Goal: Task Accomplishment & Management: Complete application form

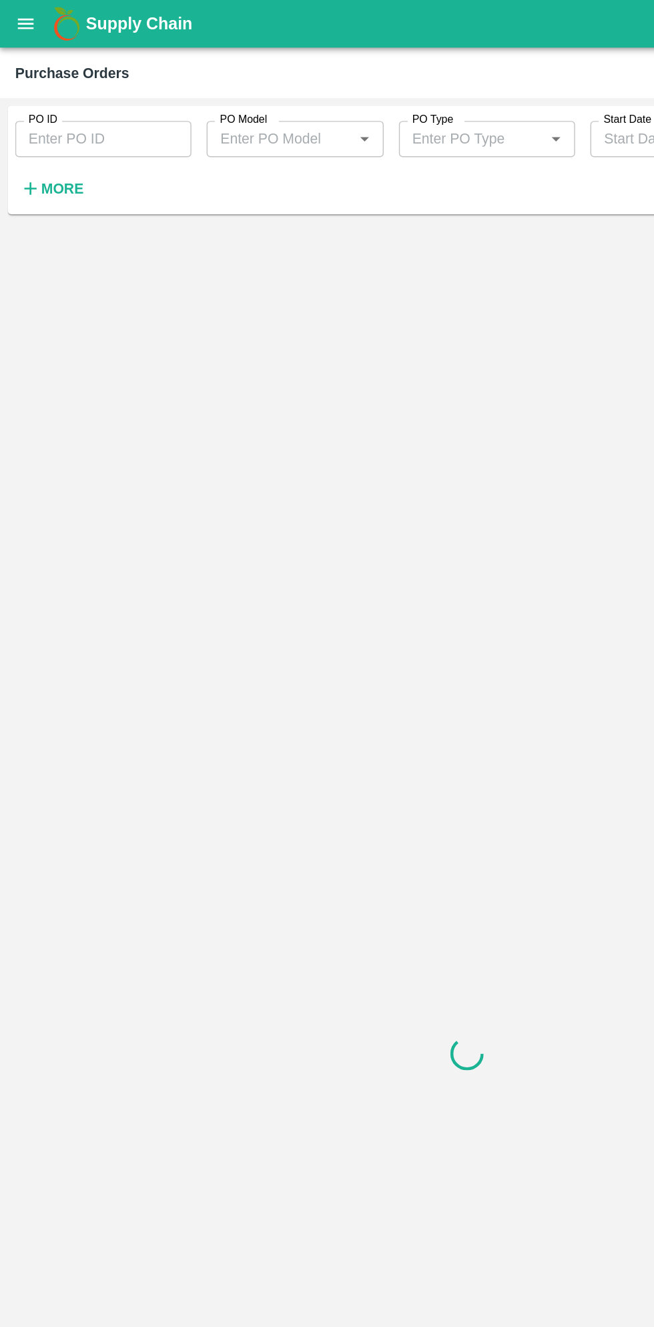
click at [39, 129] on strong "More" at bounding box center [44, 132] width 30 height 11
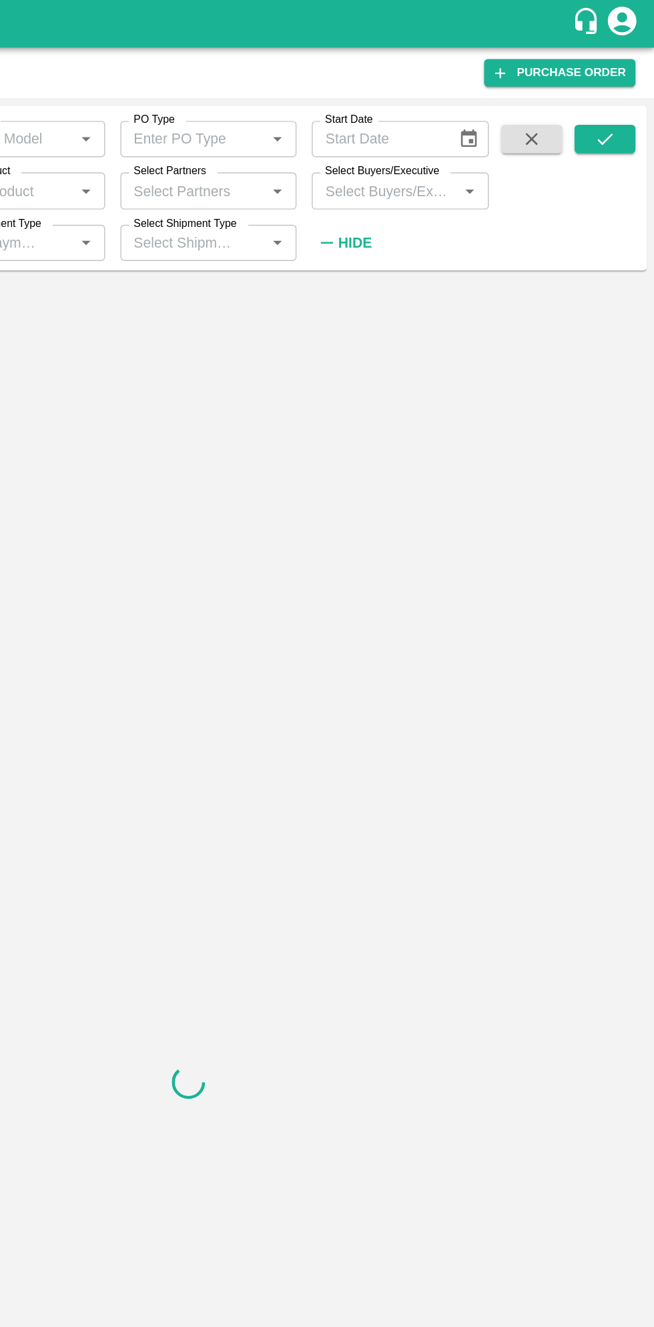
click at [476, 133] on input "Select Buyers/Executive" at bounding box center [464, 133] width 93 height 17
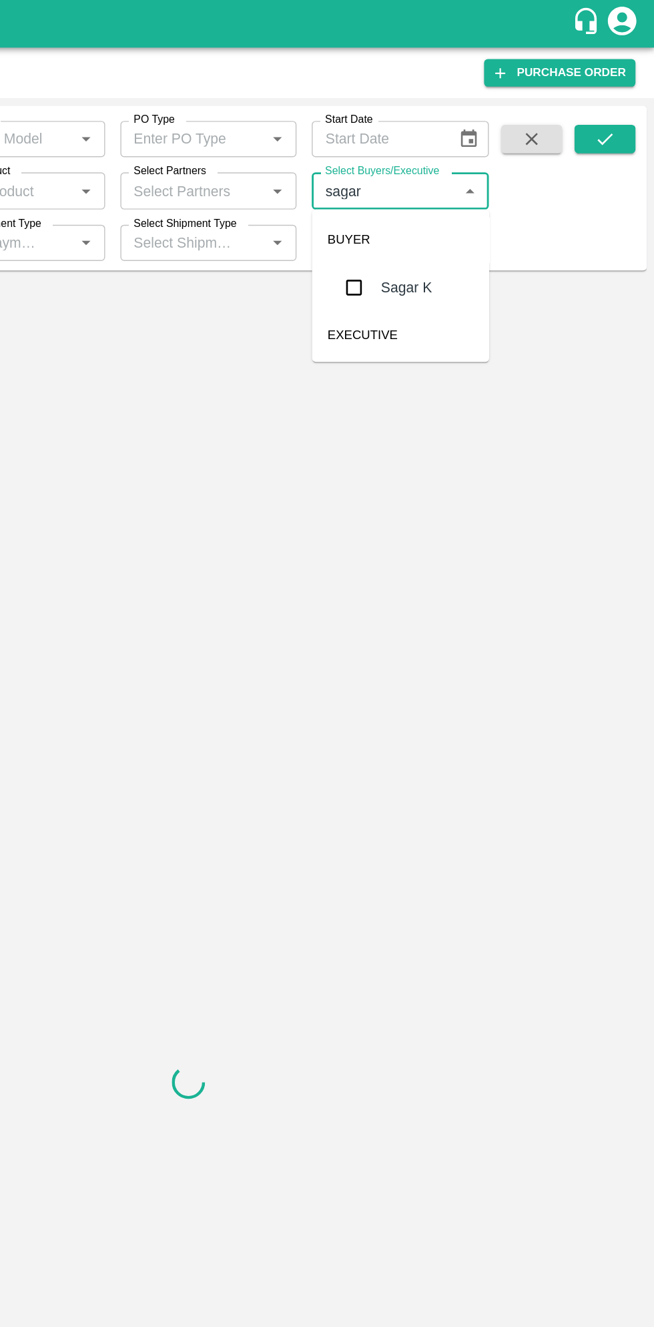
type input "sagar"
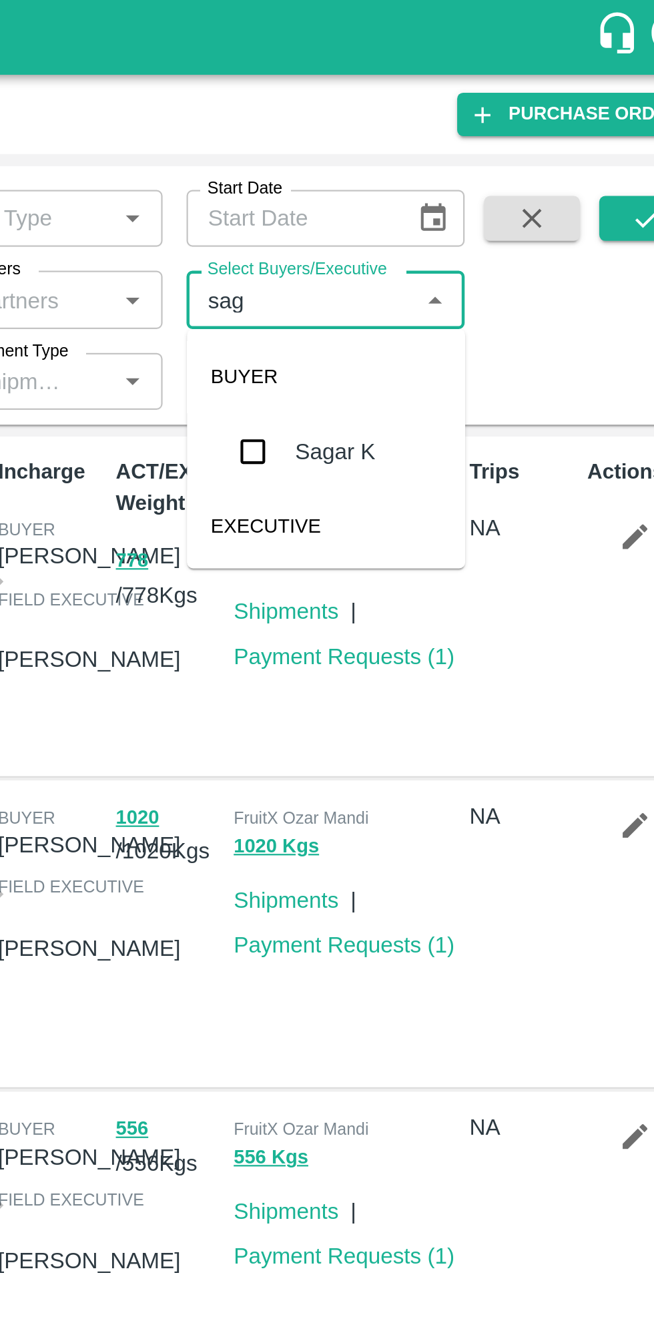
type input "saga"
click at [451, 204] on input "checkbox" at bounding box center [443, 201] width 27 height 27
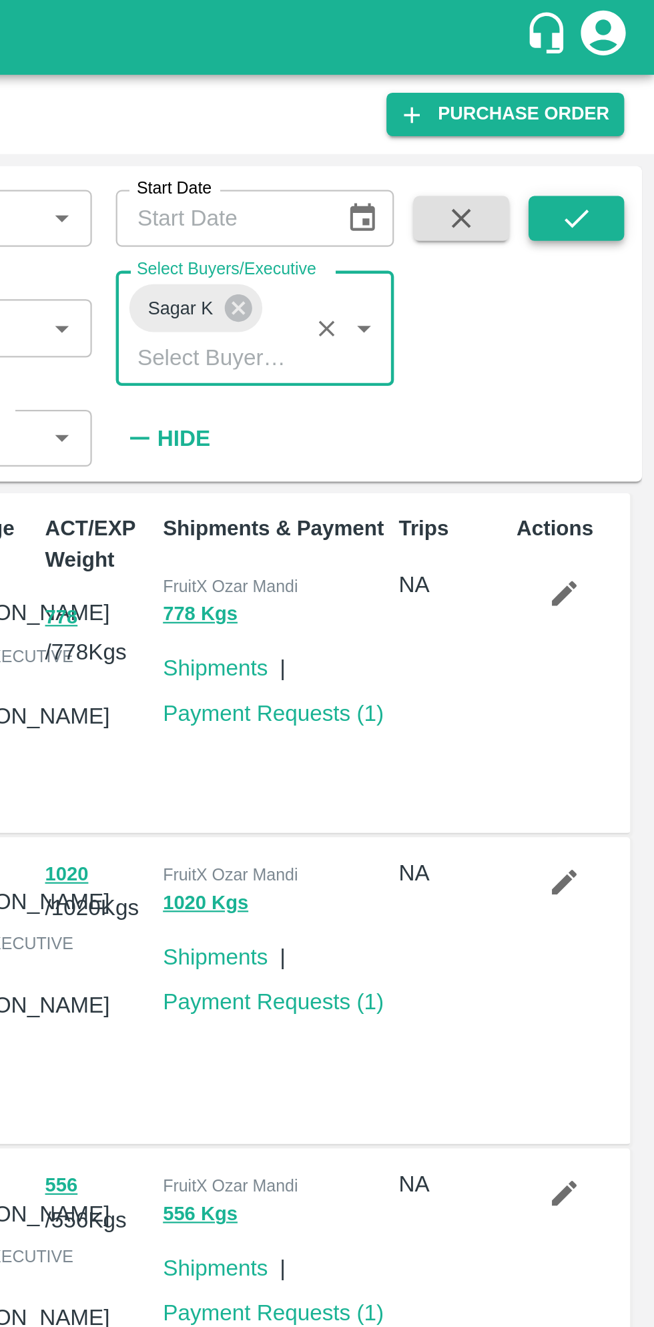
click at [631, 102] on button "submit" at bounding box center [619, 97] width 43 height 20
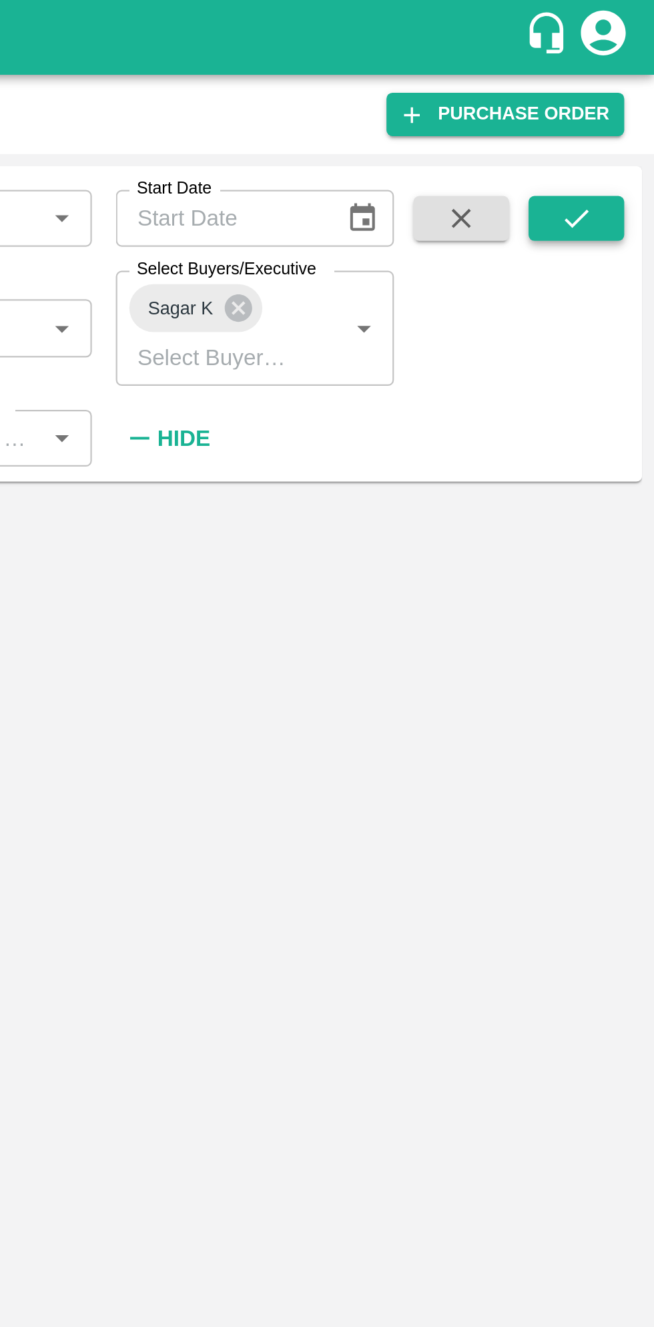
click at [625, 101] on icon "submit" at bounding box center [619, 97] width 15 height 15
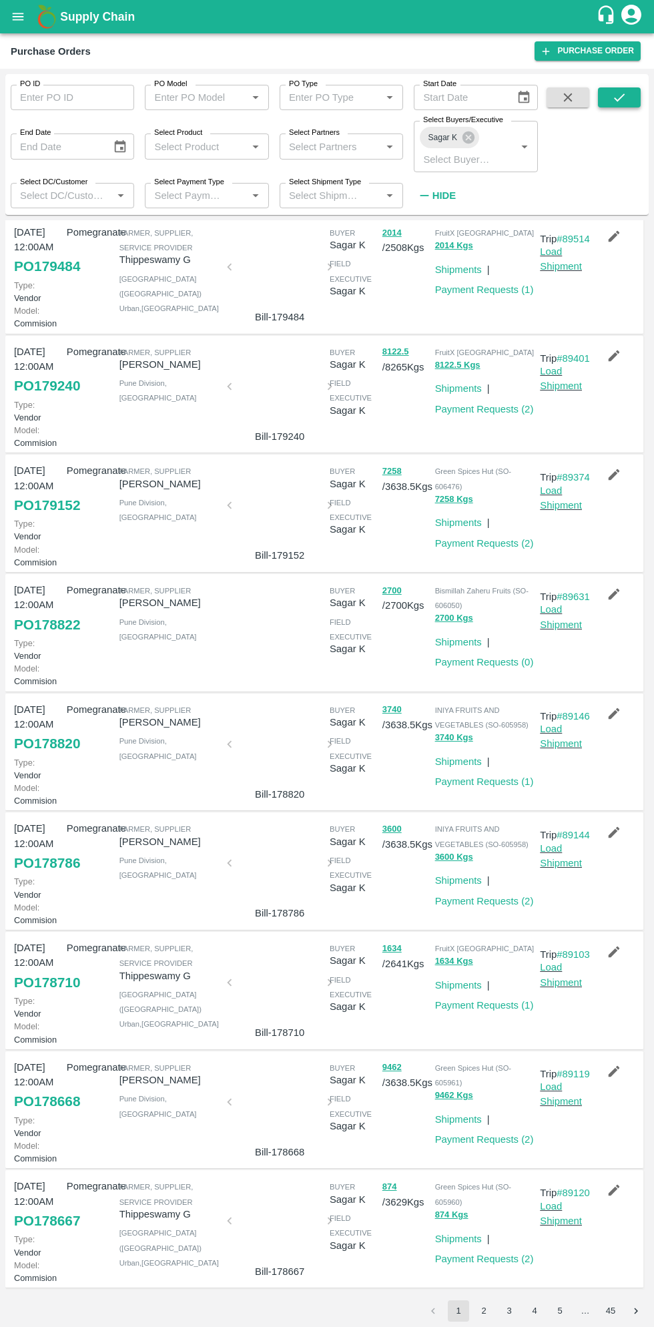
scroll to position [390, 0]
click at [43, 1211] on link "PO 178667" at bounding box center [47, 1221] width 66 height 24
click at [49, 1089] on link "PO 178668" at bounding box center [47, 1101] width 66 height 24
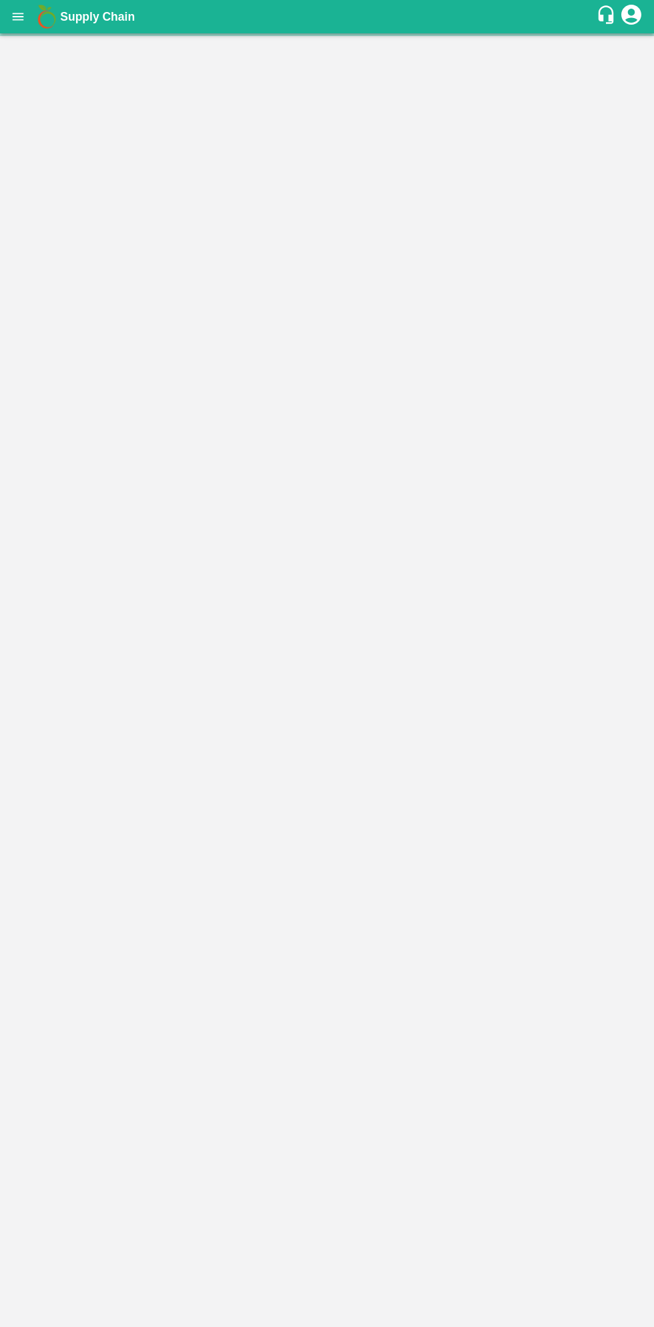
click at [592, 43] on main at bounding box center [327, 679] width 654 height 1293
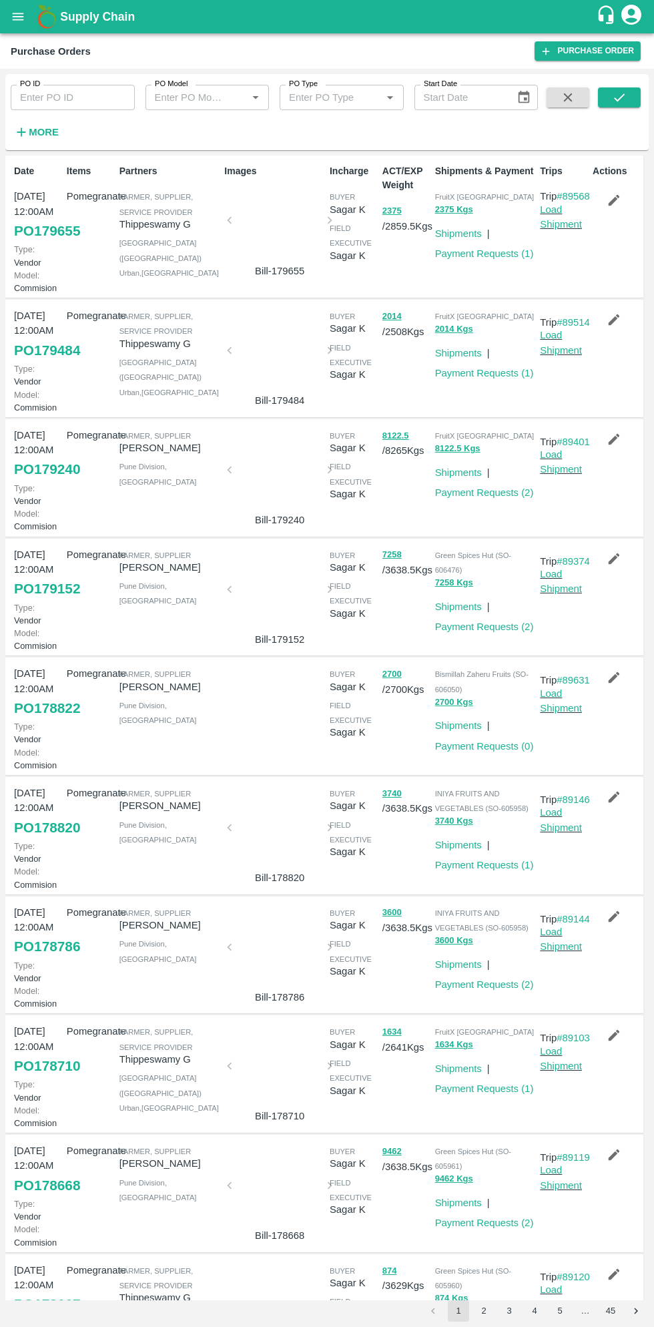
click at [40, 238] on link "PO 179655" at bounding box center [47, 231] width 66 height 24
click at [611, 200] on icon "button" at bounding box center [614, 200] width 11 height 11
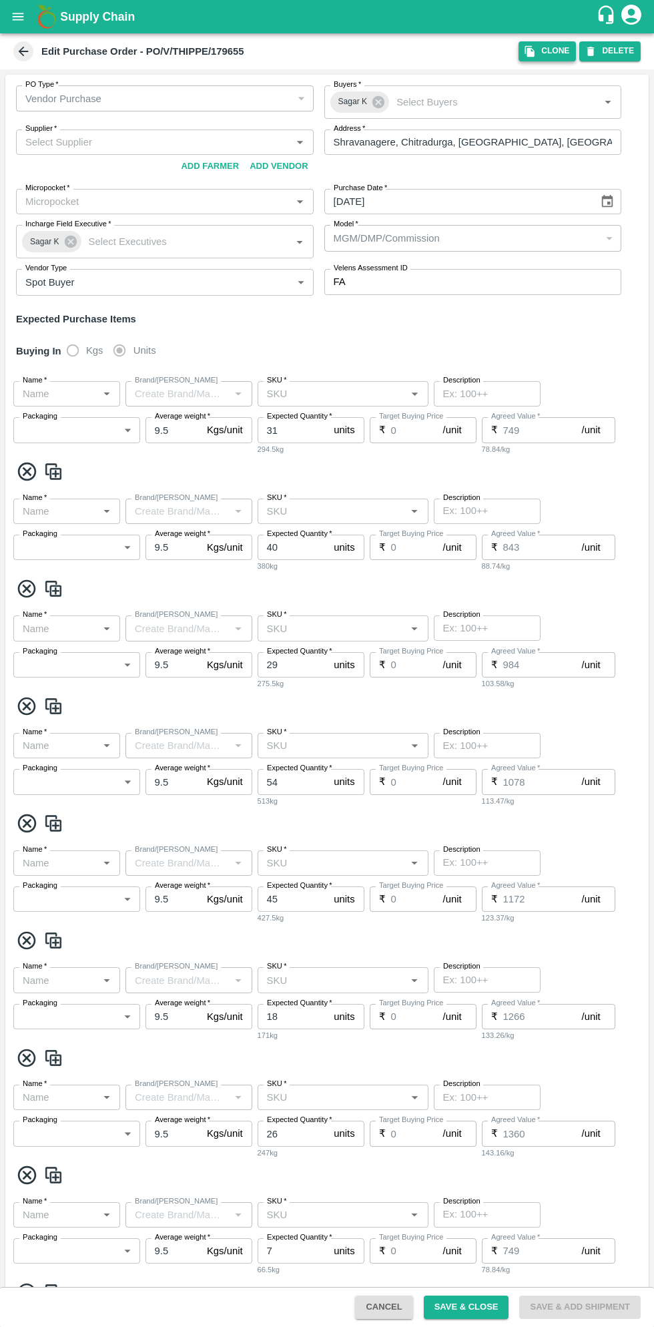
click at [536, 46] on icon "button" at bounding box center [530, 51] width 12 height 12
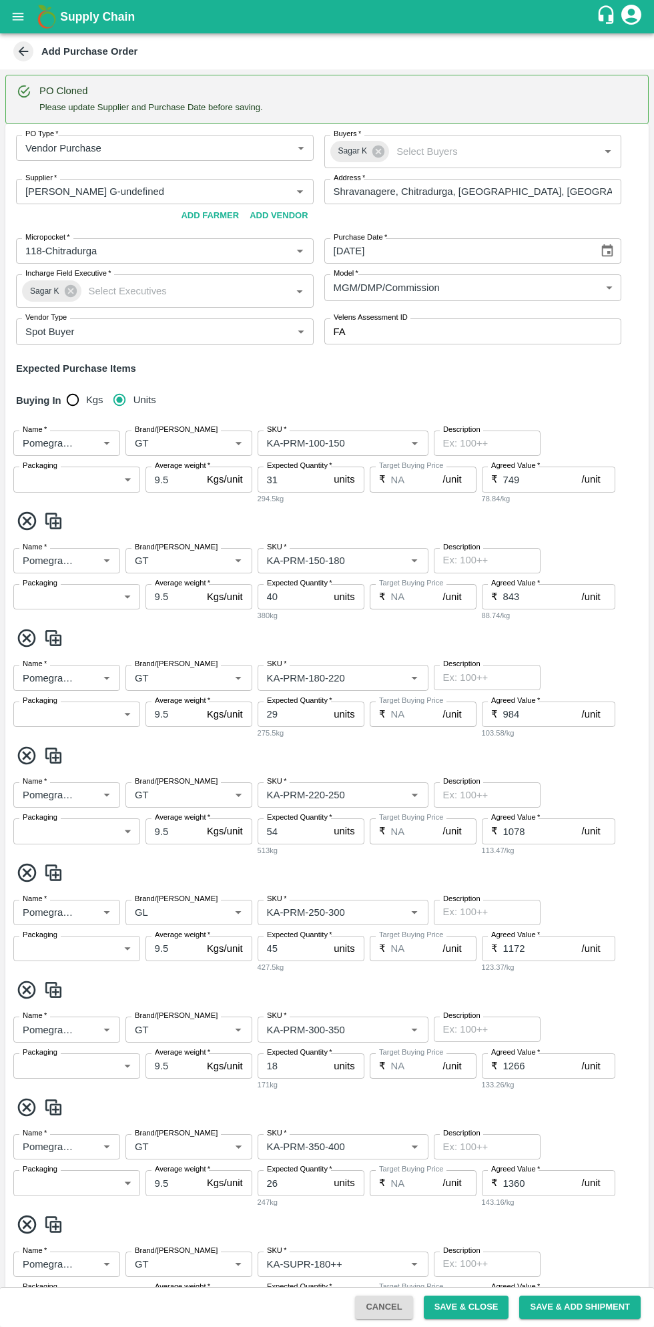
type input "Thippeswamy G-undefined"
type input "118-Chitradurga"
type input "Pomegranate"
type input "GT"
type input "KA-PRM-100-150"
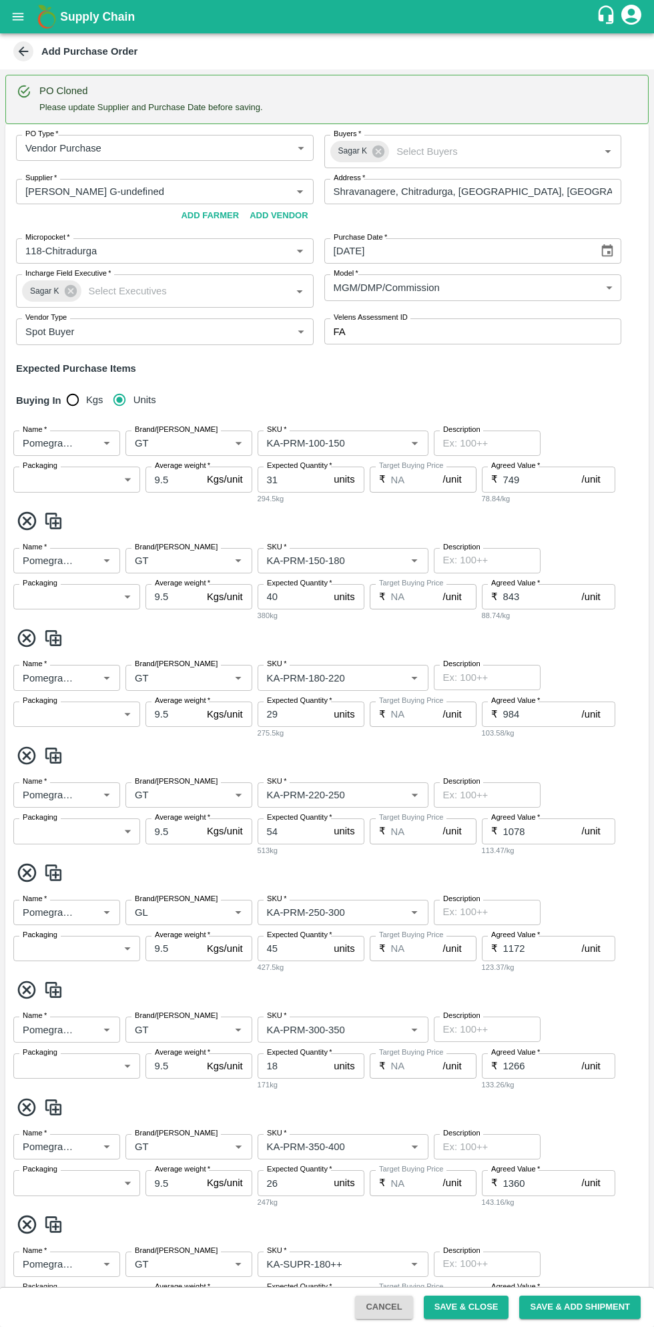
type input "NA"
type input "Pomegranate"
type input "GT"
type input "KA-PRM-150-180"
type input "NA"
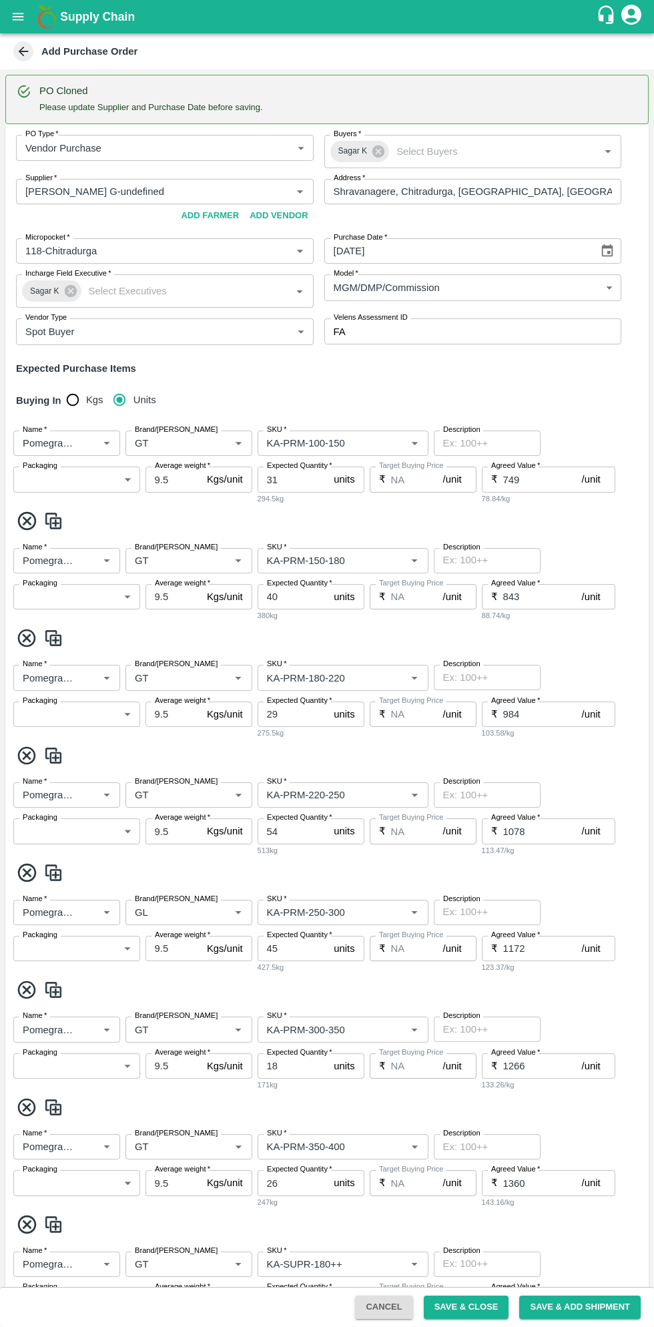
type input "Pomegranate"
type input "GT"
type input "KA-PRM-180-220"
type input "NA"
type input "Pomegranate"
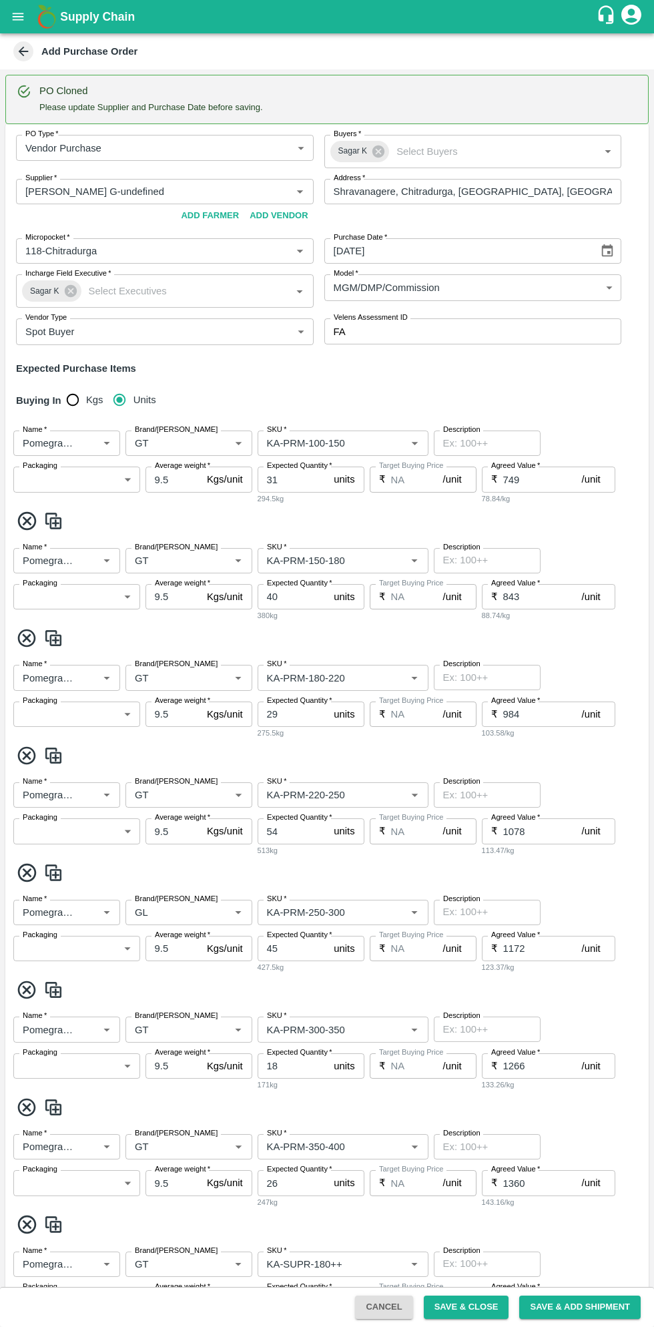
type input "GT"
type input "KA-PRM-220-250"
type input "NA"
type input "Pomegranate"
type input "GL"
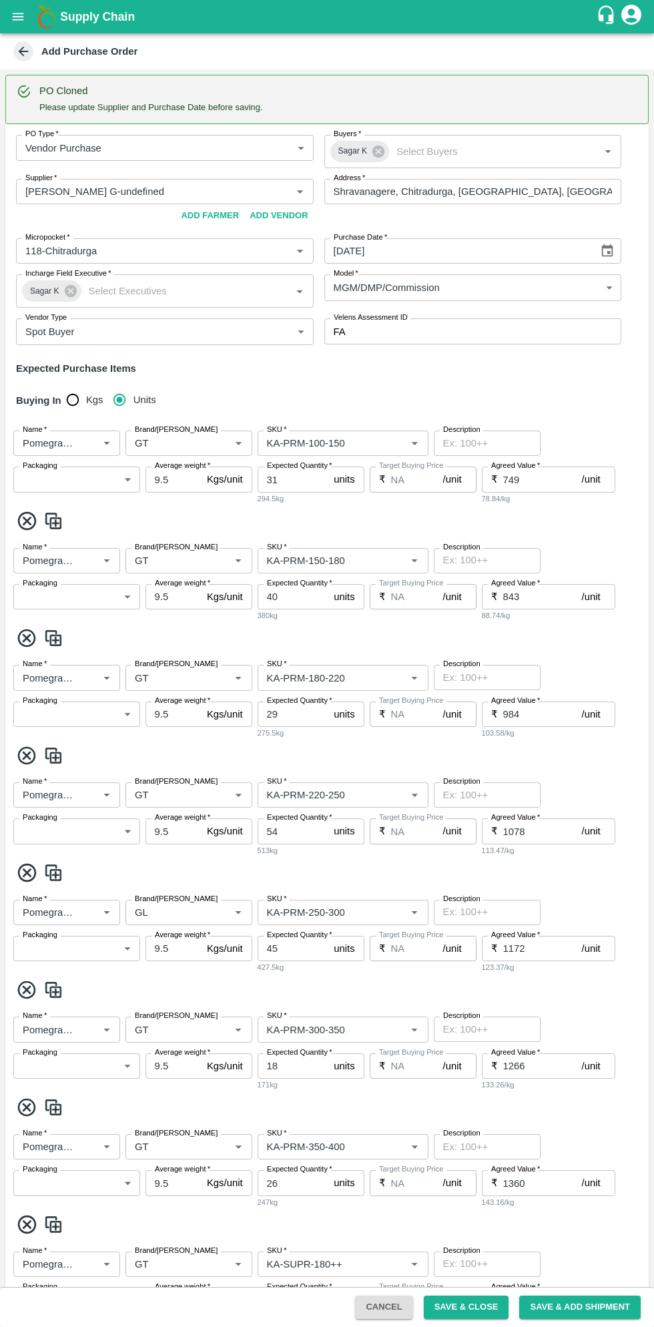
type input "KA-PRM-250-300"
type input "NA"
type input "Pomegranate"
type input "GT"
type input "KA-PRM-300-350"
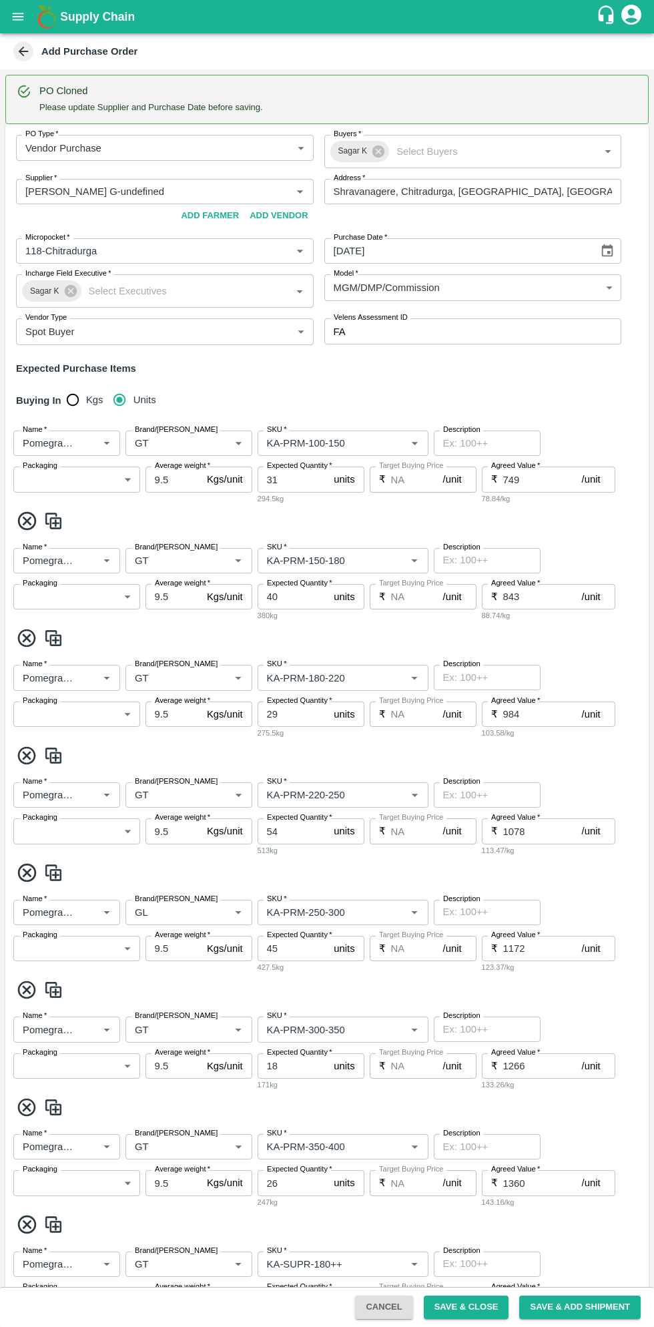
type input "NA"
type input "Pomegranate"
type input "GT"
type input "KA-PRM-350-400"
type input "NA"
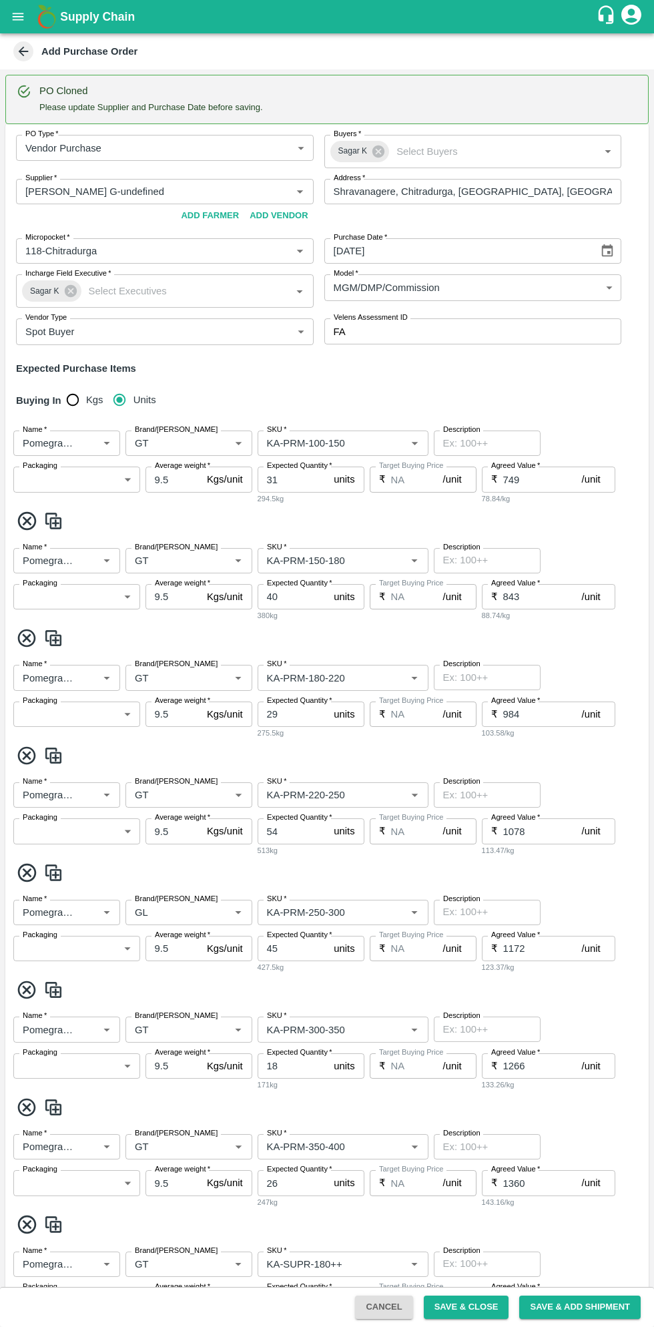
type input "Pomegranate"
type input "GT"
type input "KA-SUPR-180++"
type input "NA"
type input "Pomegranate"
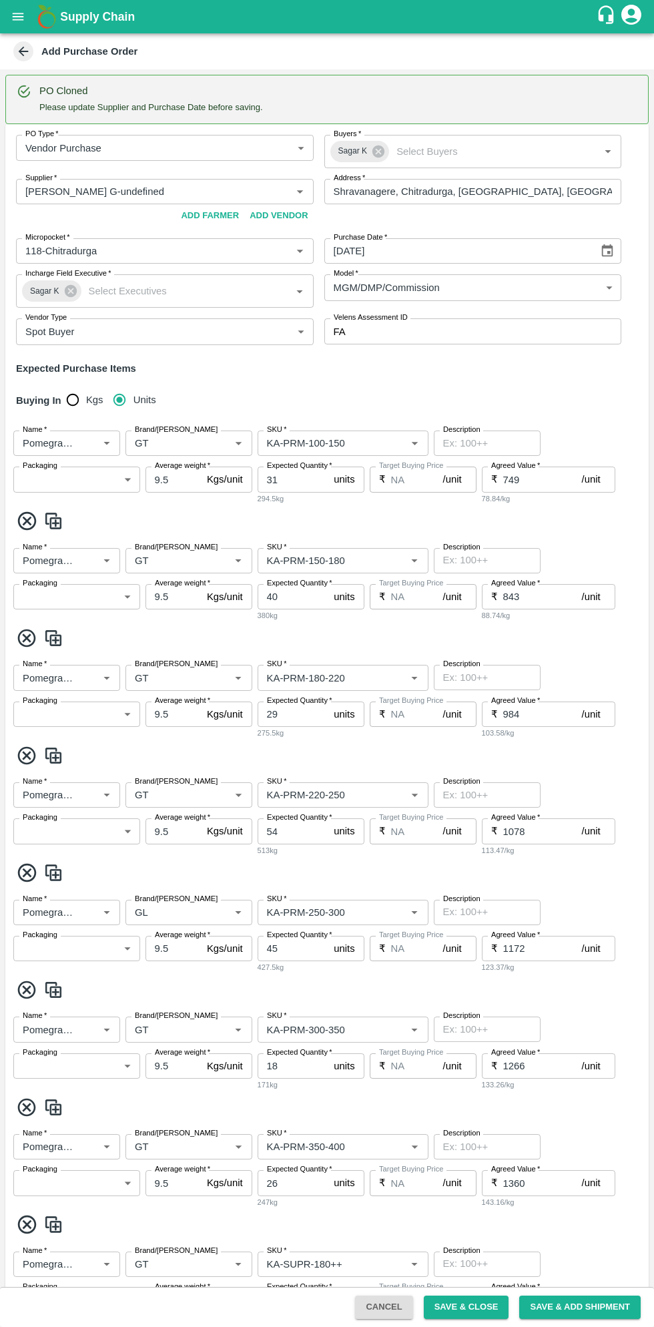
type input "GT"
type input "KA-SUPR-100++"
type input "NA"
type input "Pomegranate"
type input "GT"
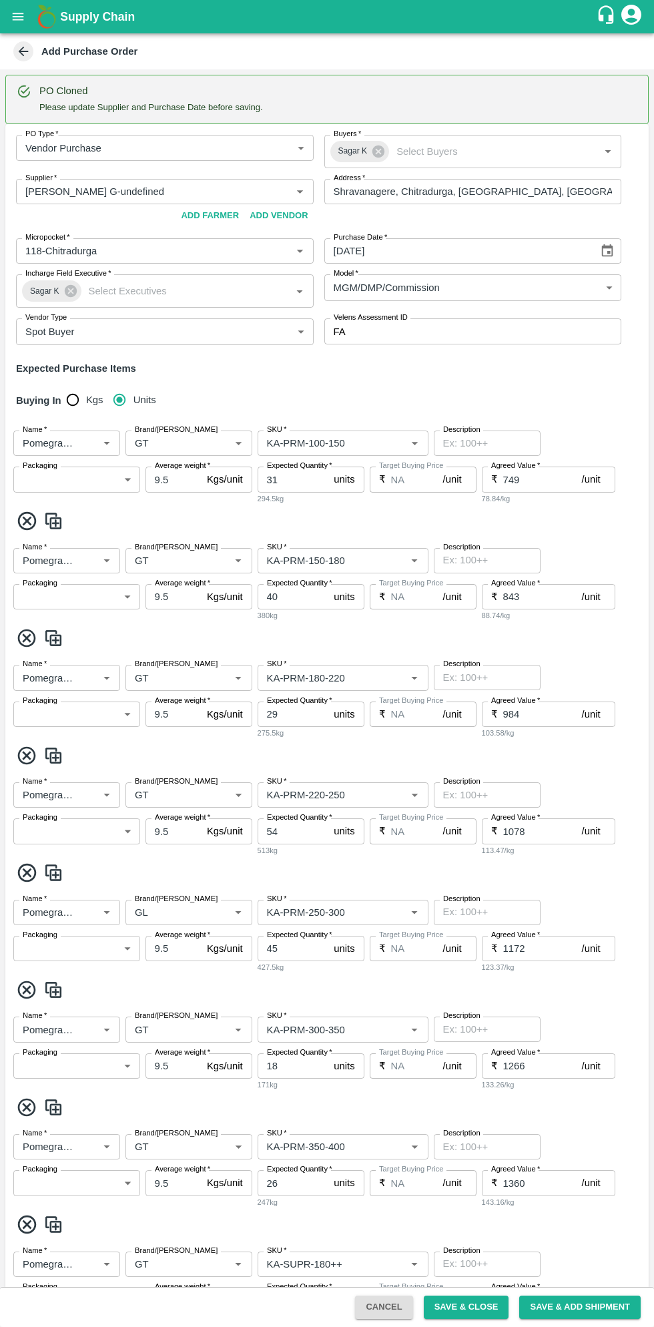
type input "KA-Loose A"
type input "NA"
type input "Pomegranate"
type input "GT"
type input "KA-Green"
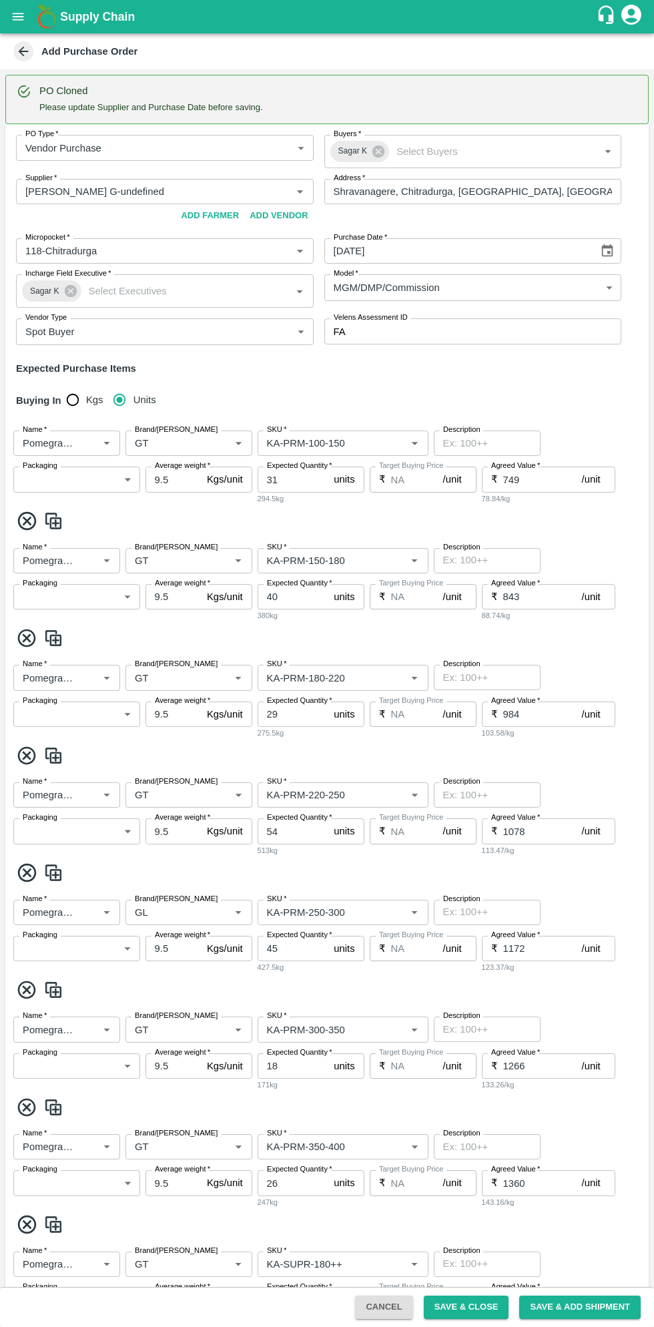
type input "NA"
type input "Pomegranate"
type input "GT"
type input "KA-PRM-180++"
type input "NA"
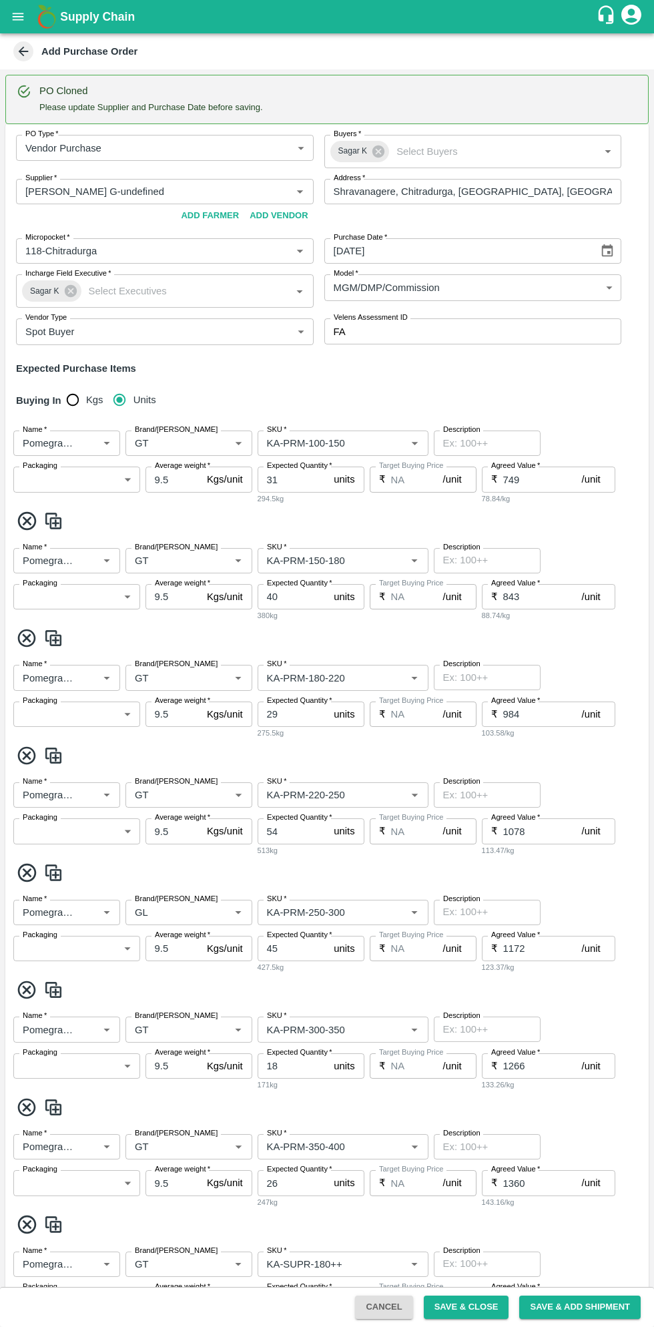
type input "Pomegranate"
type input "GT"
type input "KA-Damage Fruit"
type input "NA"
type input "Pomegranate"
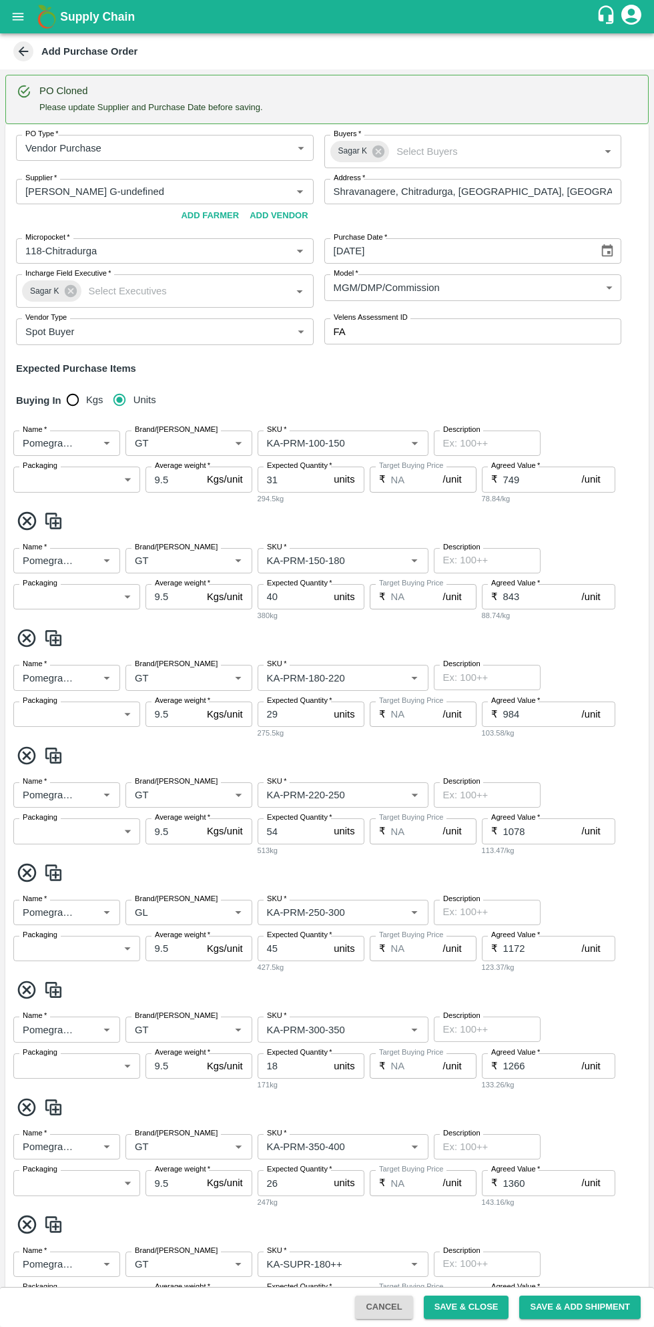
type input "GT"
type input "KA-Loose B"
type input "NA"
type input "Pomegranate"
type input "GT"
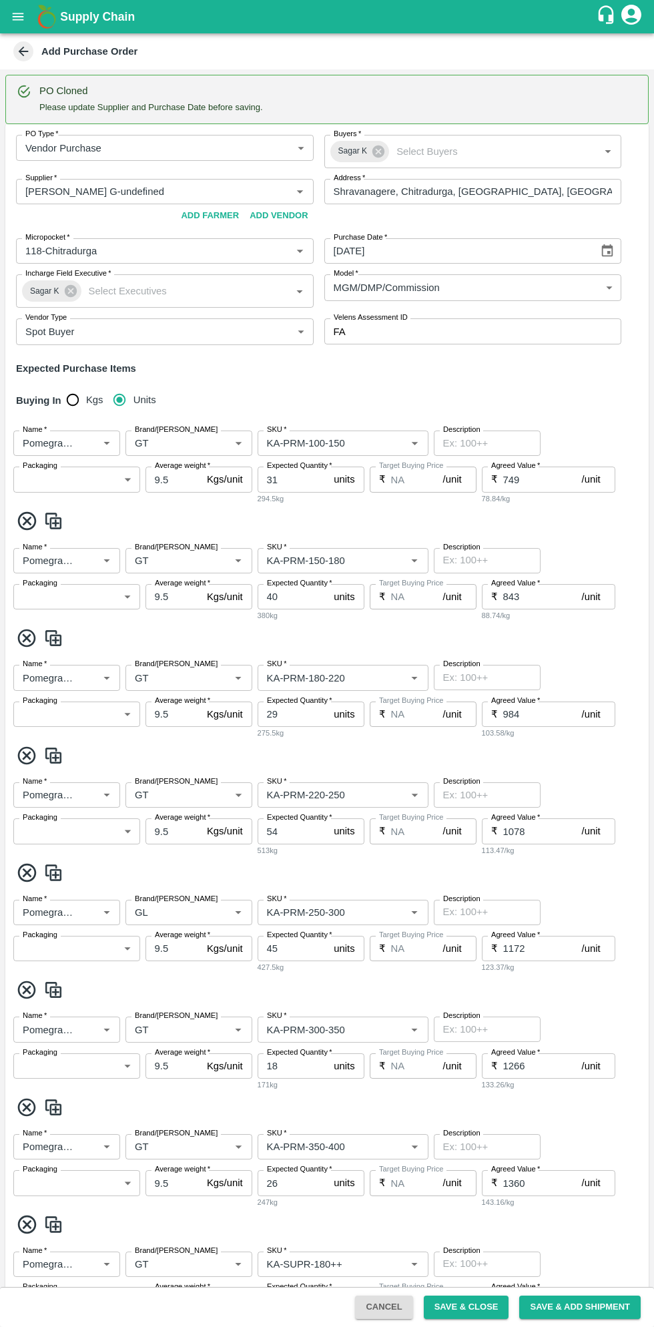
type input "KA-Loose B"
type input "NA"
type input "Pomegranate"
type input "GT"
type input "KA-PRM-400++"
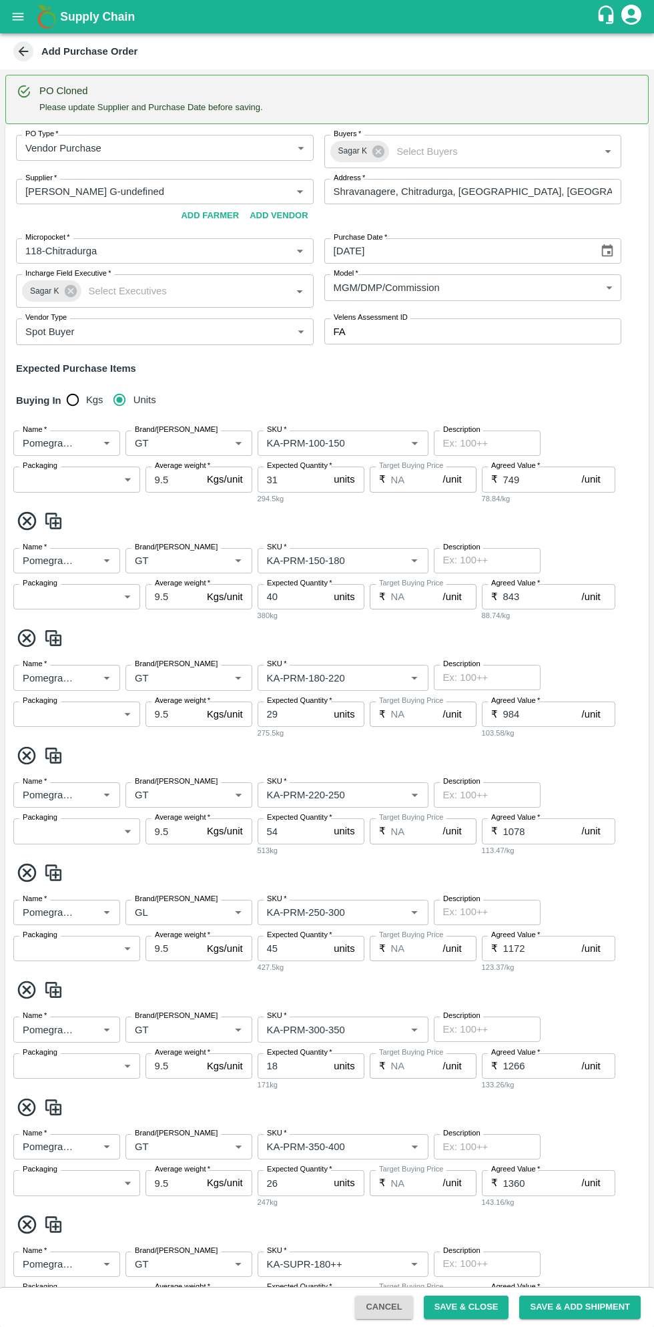
type input "NA"
click at [605, 250] on icon "Choose date" at bounding box center [607, 251] width 15 height 15
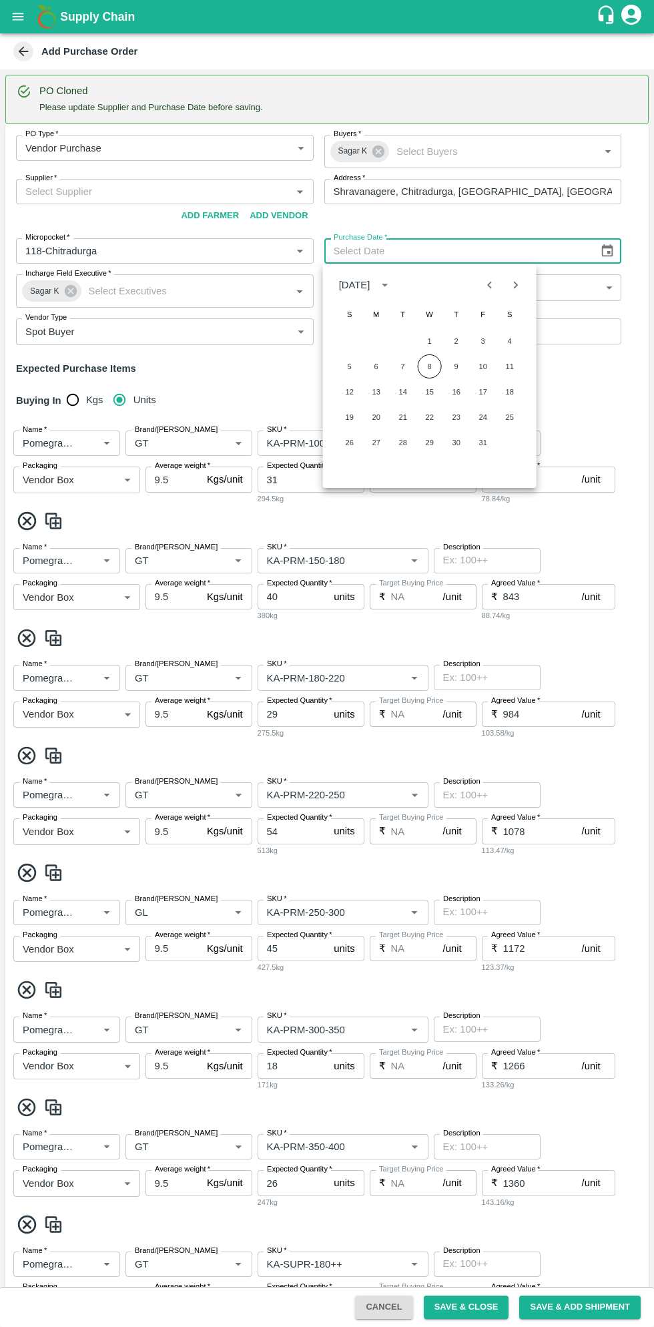
click at [429, 366] on button "8" at bounding box center [430, 366] width 24 height 24
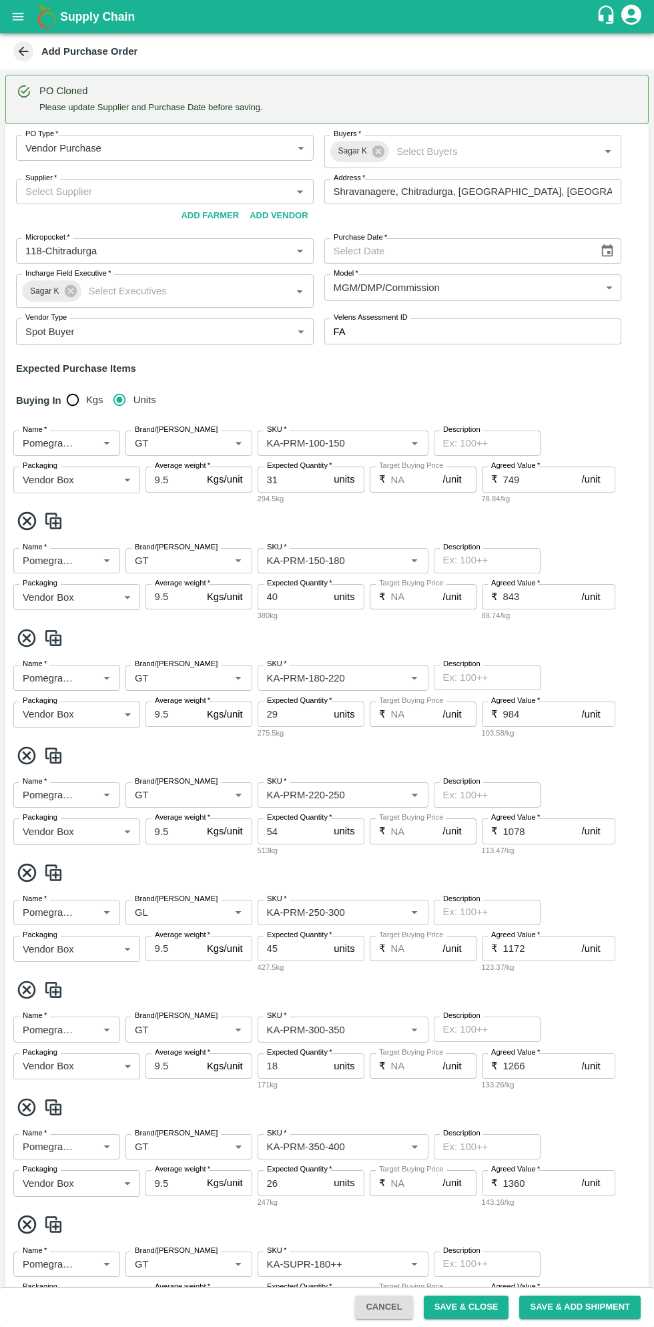
type input "08/10/2025"
click at [163, 191] on input "Supplier   *" at bounding box center [154, 191] width 268 height 17
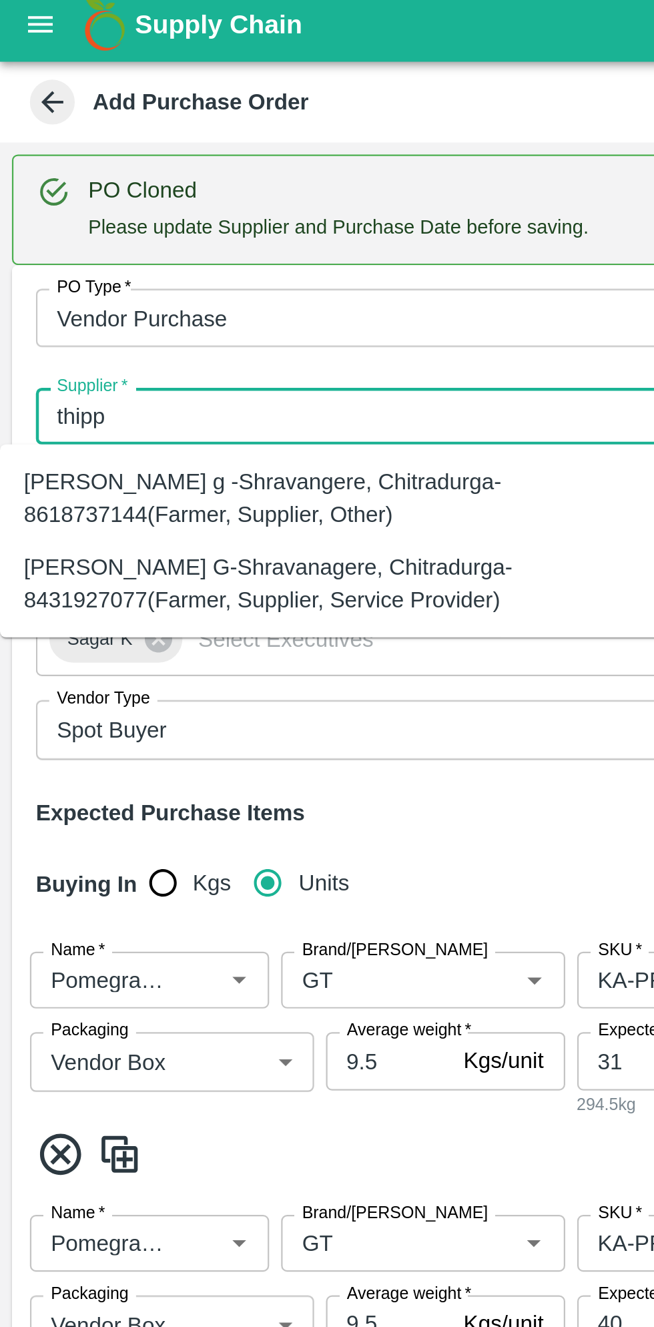
click at [146, 267] on div "Thippeswamy G-Shravanagere, Chitradurga-8431927077(Farmer, Supplier, Service Pr…" at bounding box center [148, 266] width 275 height 30
type input "Thippeswamy G-Shravanagere, Chitradurga-8431927077(Farmer, Supplier, Service Pr…"
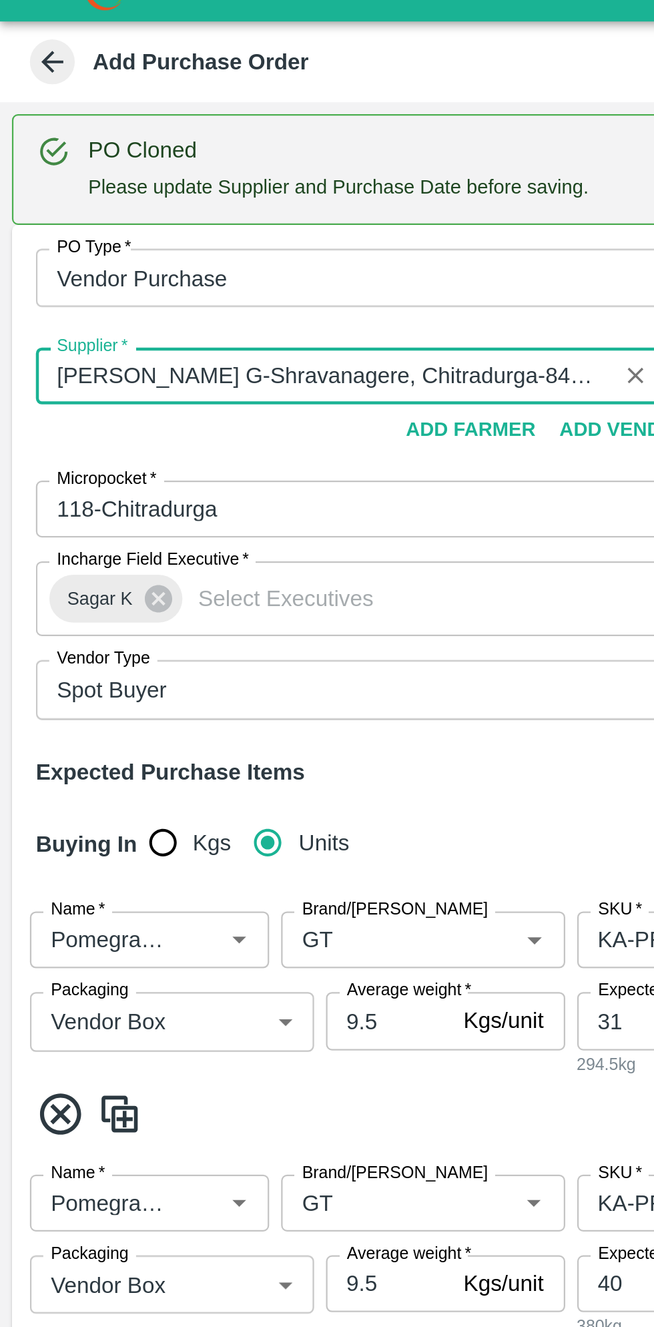
click at [282, 191] on icon "Clear" at bounding box center [283, 191] width 7 height 7
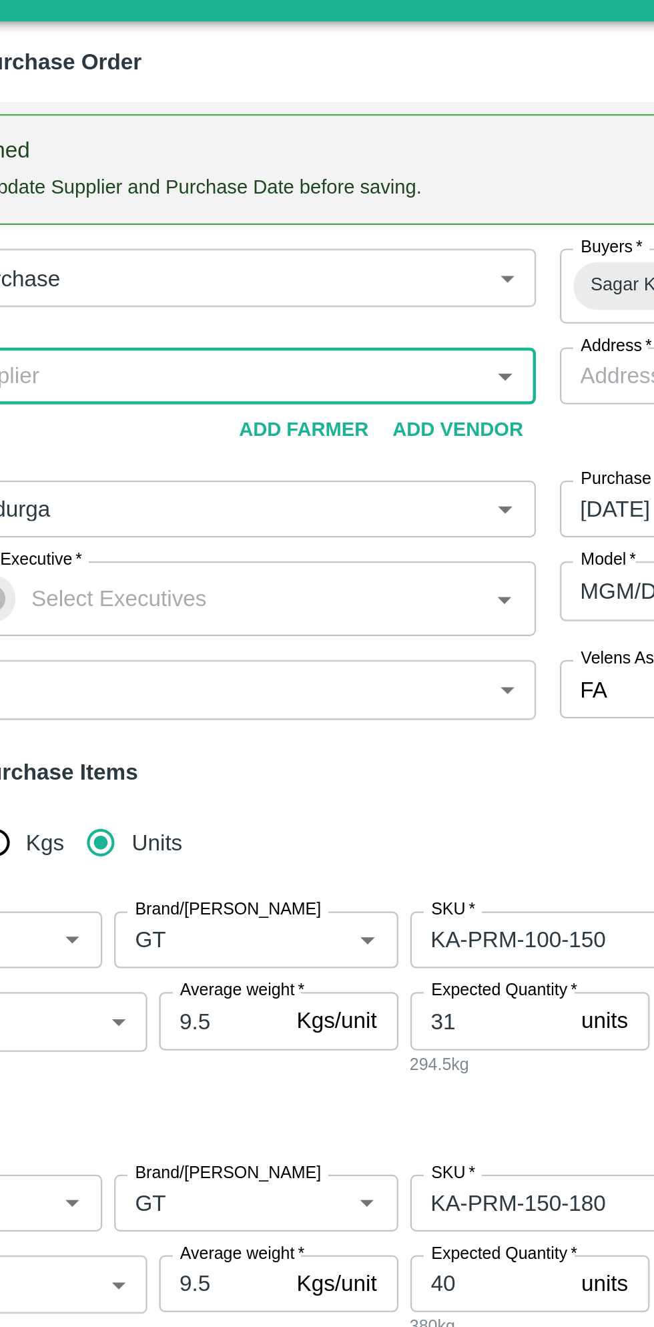
click at [165, 186] on input "Supplier   *" at bounding box center [154, 191] width 268 height 17
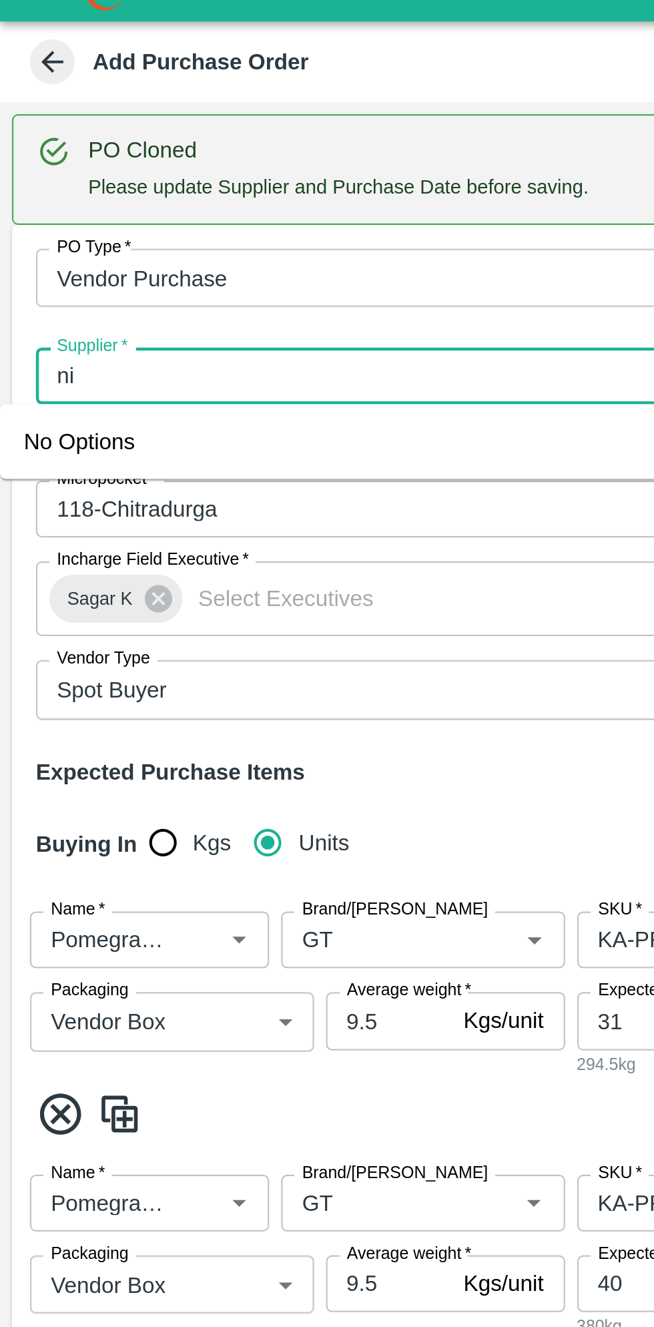
type input "n"
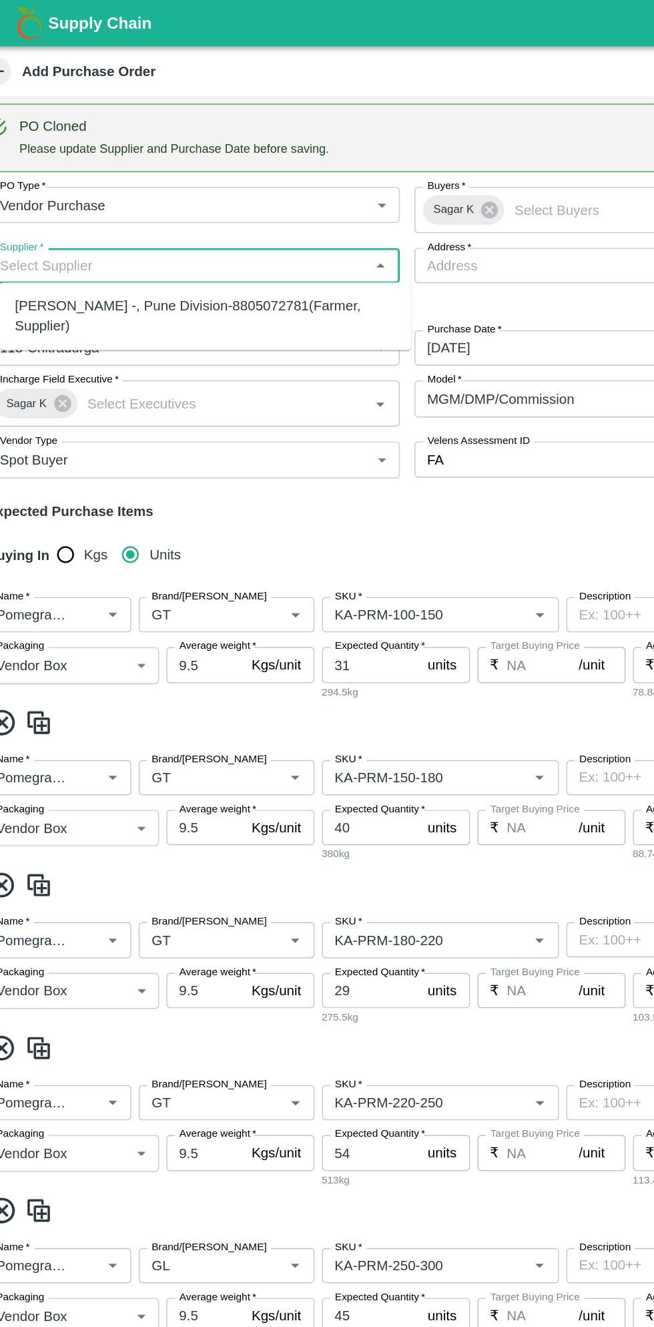
click at [208, 230] on div "Ningappa Kallappa Madabhavi -, Pune Division-8805072781(Farmer, Supplier)" at bounding box center [173, 228] width 275 height 30
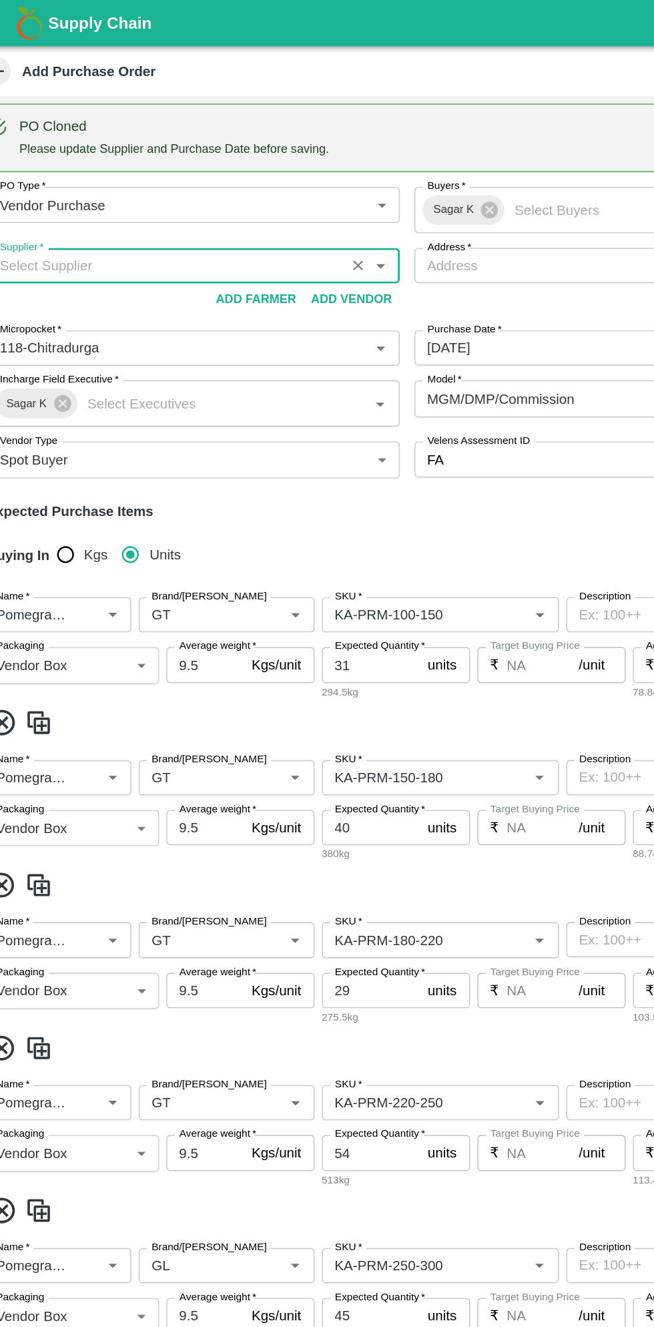
type input "Ningappa Kallappa Madabhavi -, Pune Division-8805072781(Farmer, Supplier)"
type input ", Pune Division, , Maharashtra"
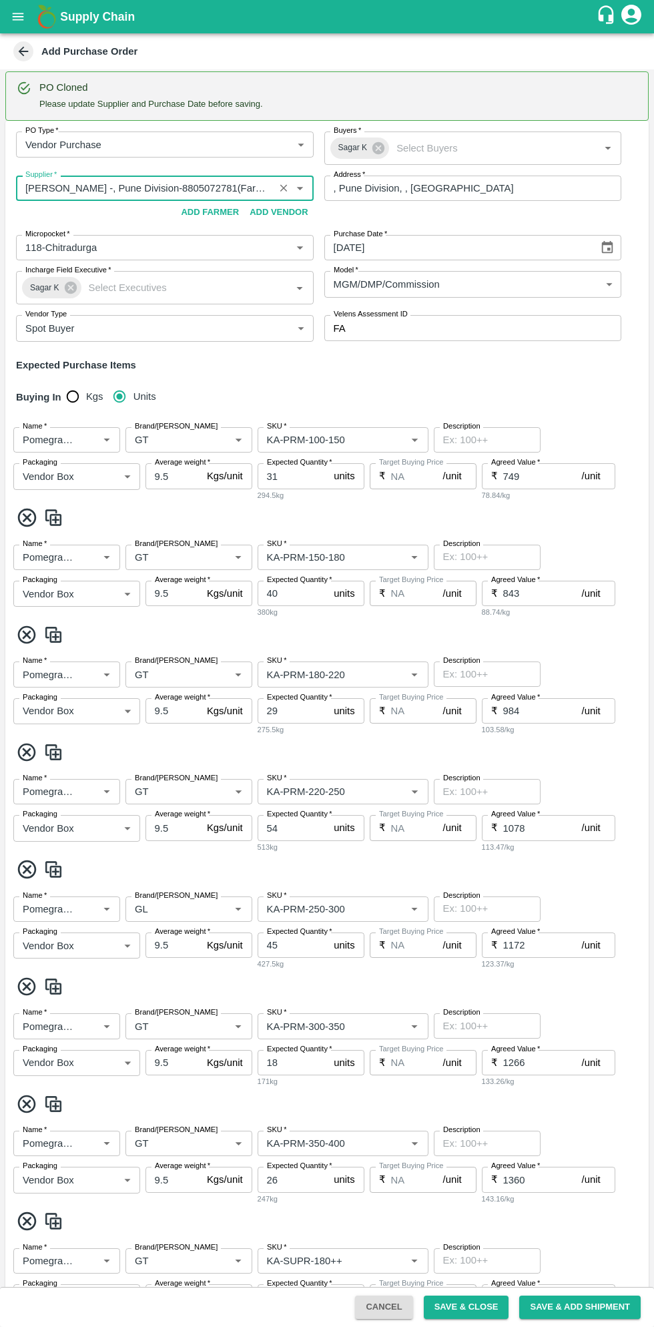
scroll to position [6, 0]
click at [478, 1307] on button "Save & Close" at bounding box center [466, 1306] width 85 height 23
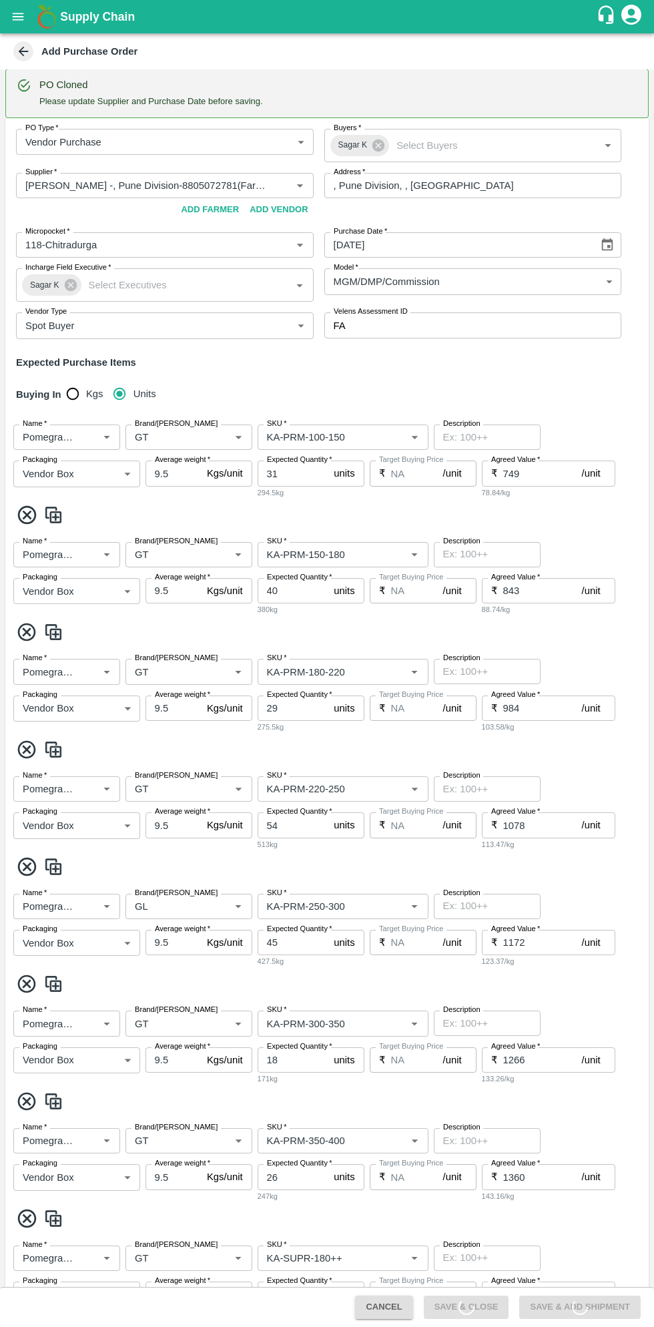
scroll to position [1156, 0]
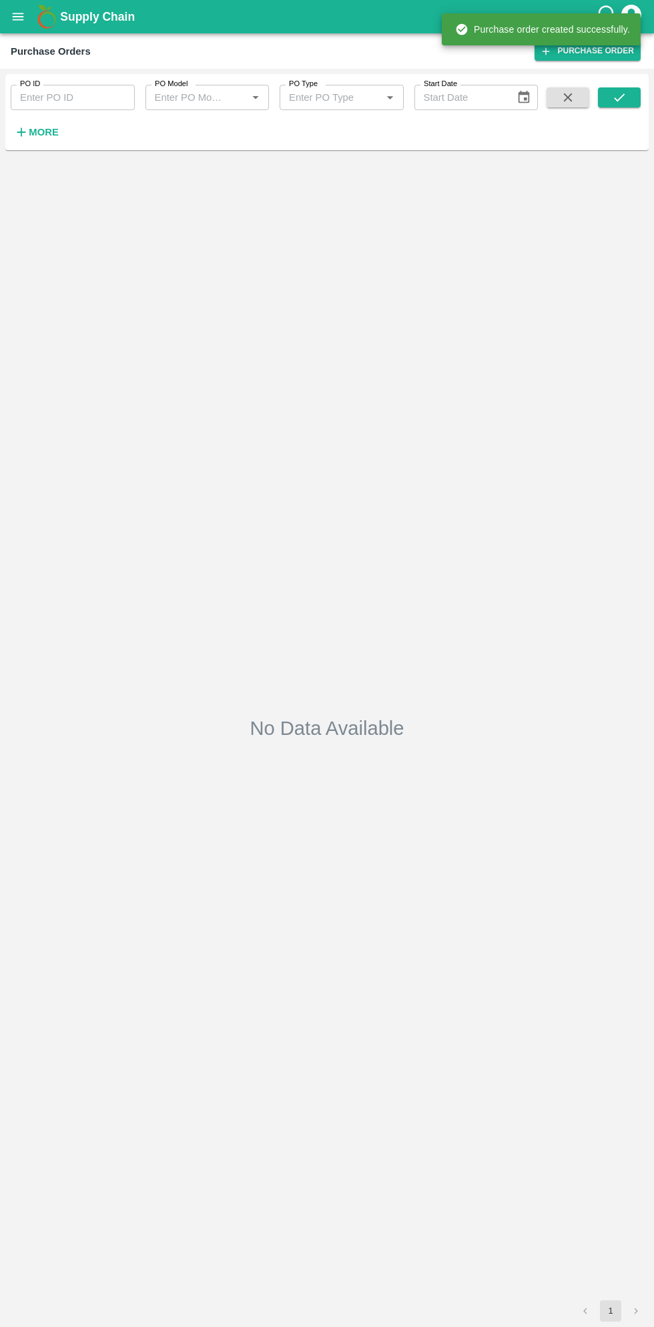
click at [52, 132] on strong "More" at bounding box center [44, 132] width 30 height 11
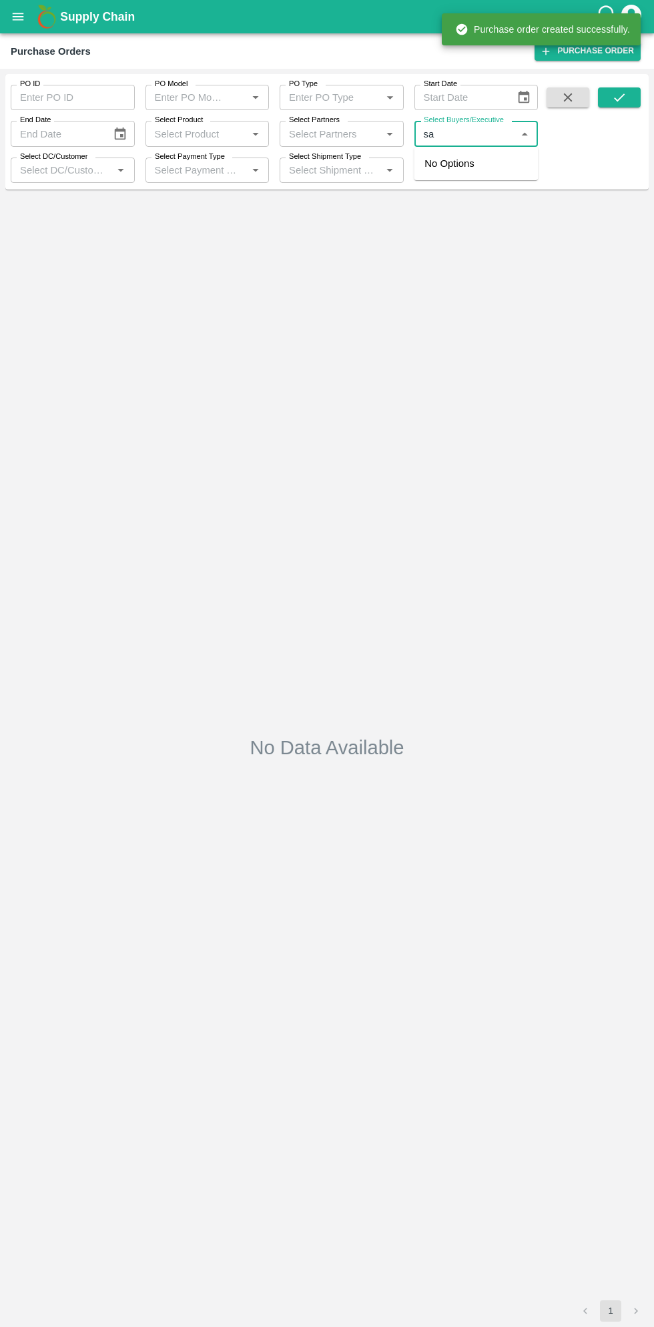
type input "sag"
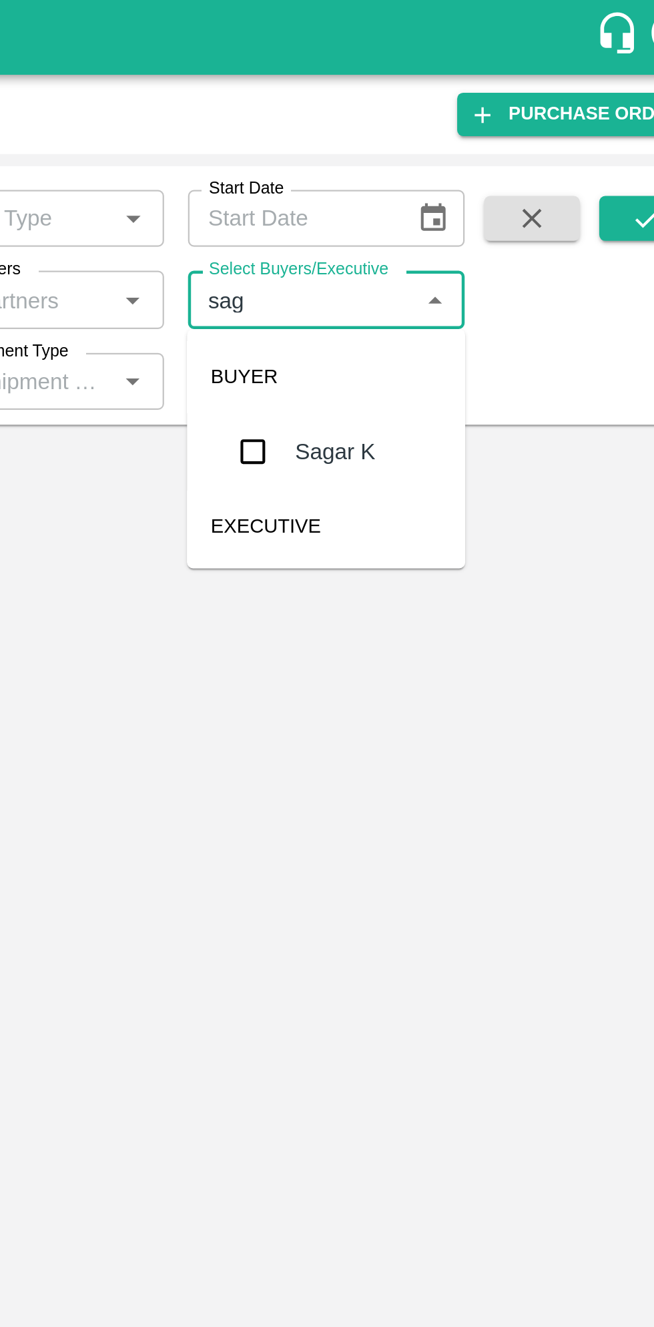
checkbox input "true"
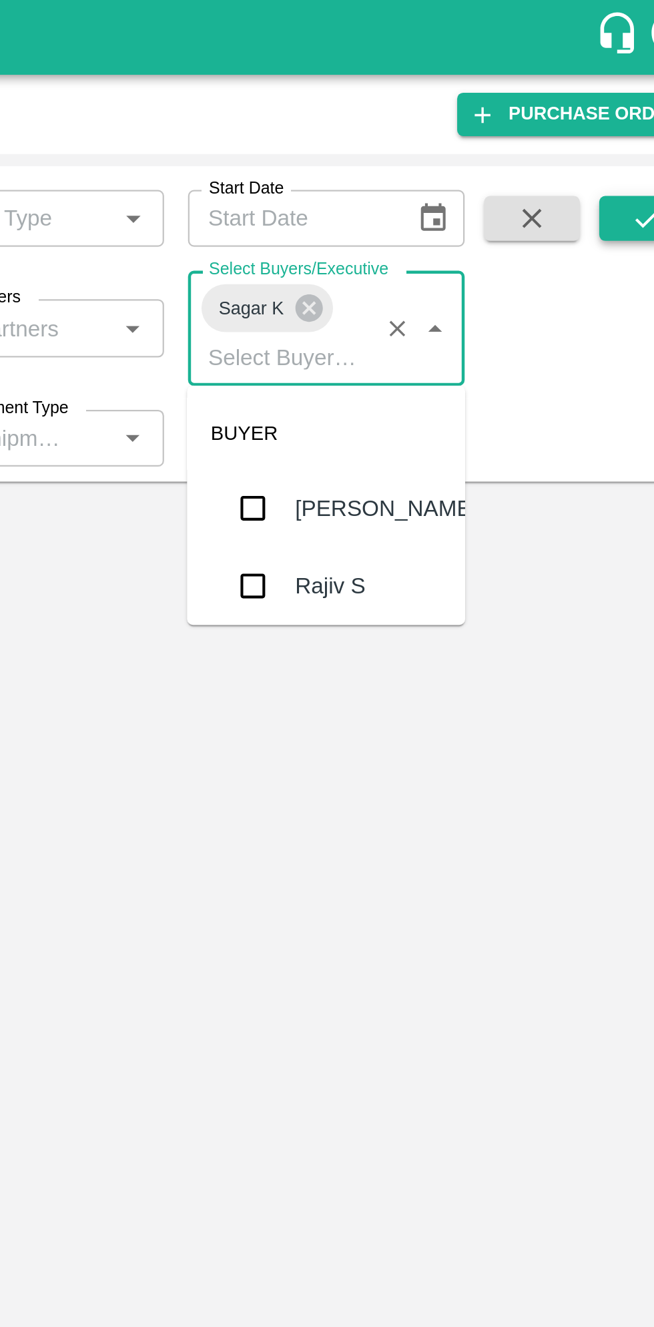
click at [629, 95] on button "submit" at bounding box center [619, 97] width 43 height 20
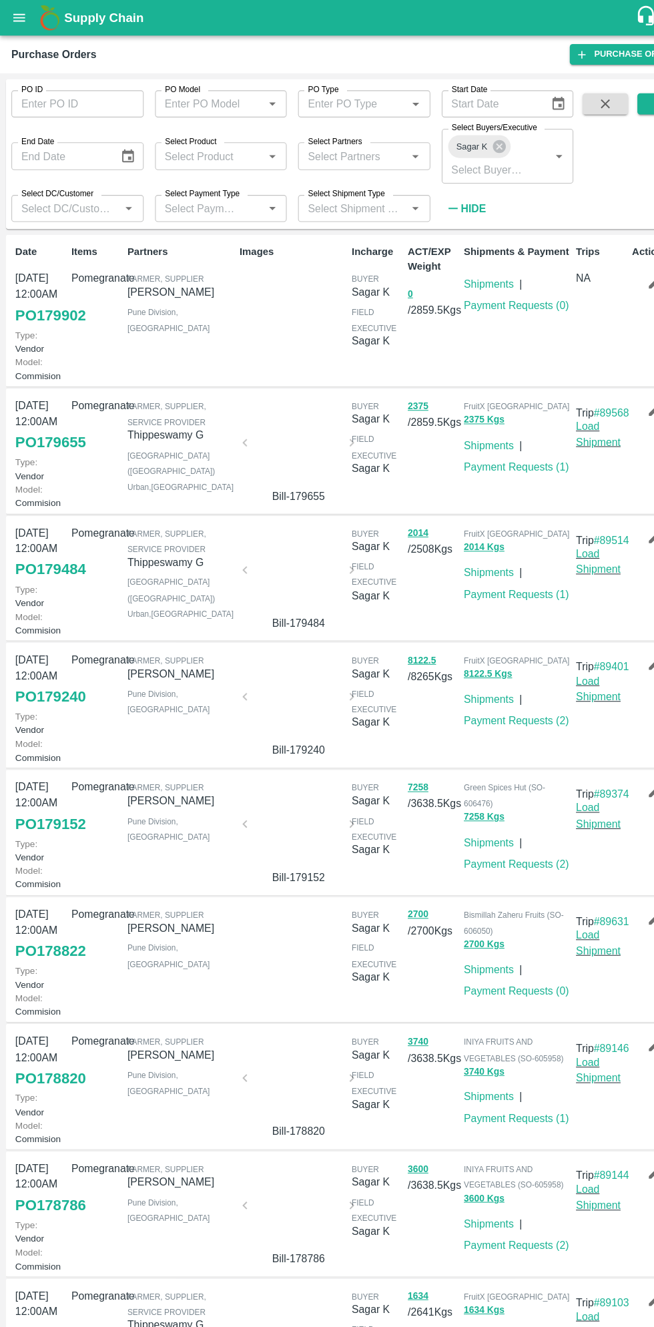
click at [57, 308] on link "PO 179902" at bounding box center [47, 296] width 66 height 24
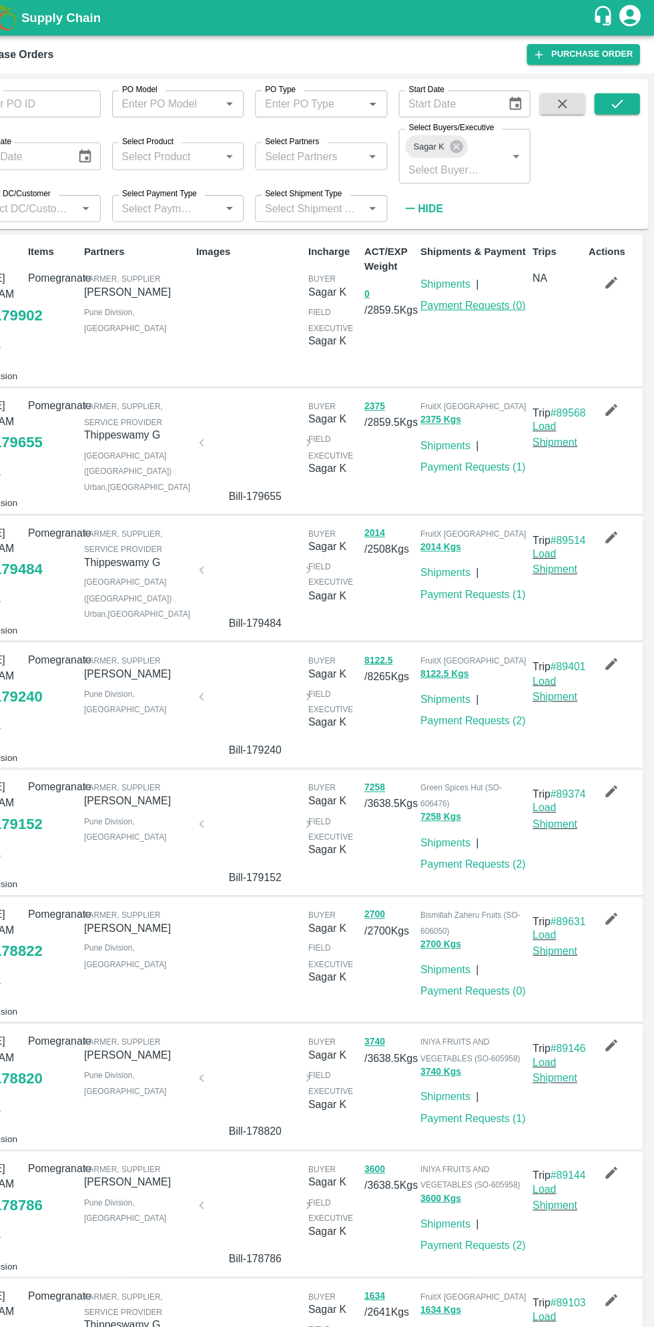
click at [488, 291] on link "Payment Requests ( 0 )" at bounding box center [484, 286] width 99 height 11
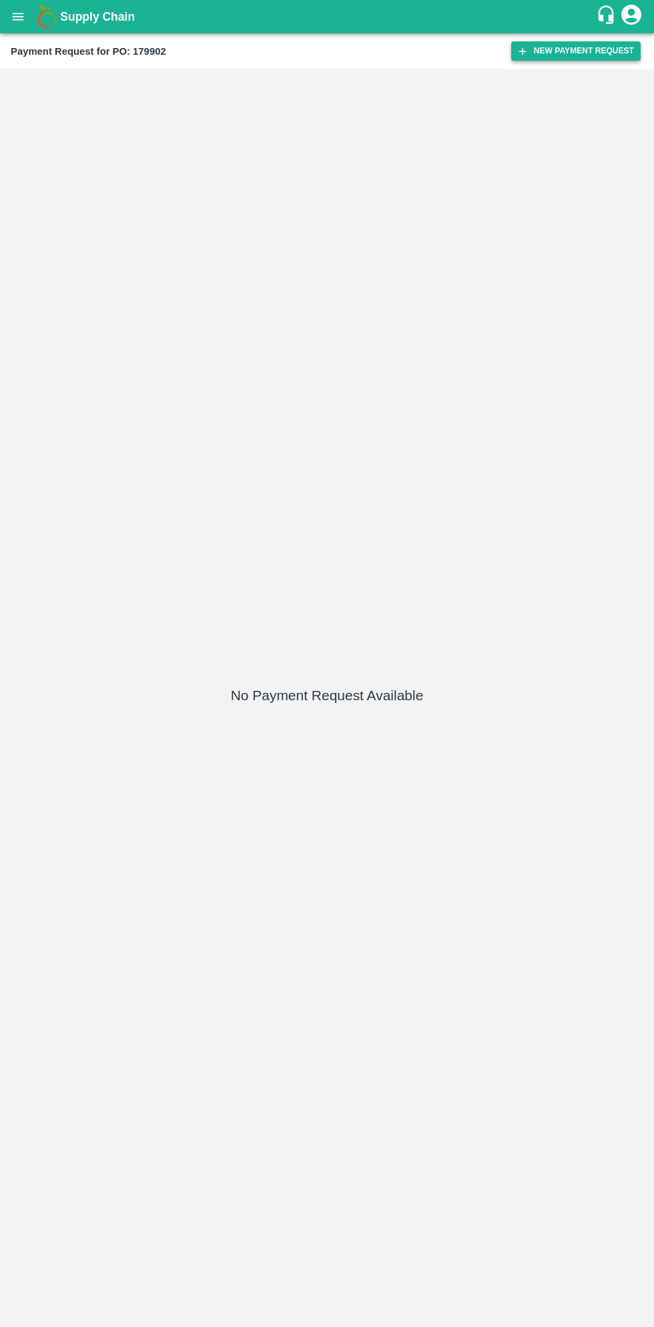
click at [579, 51] on button "New Payment Request" at bounding box center [575, 50] width 129 height 19
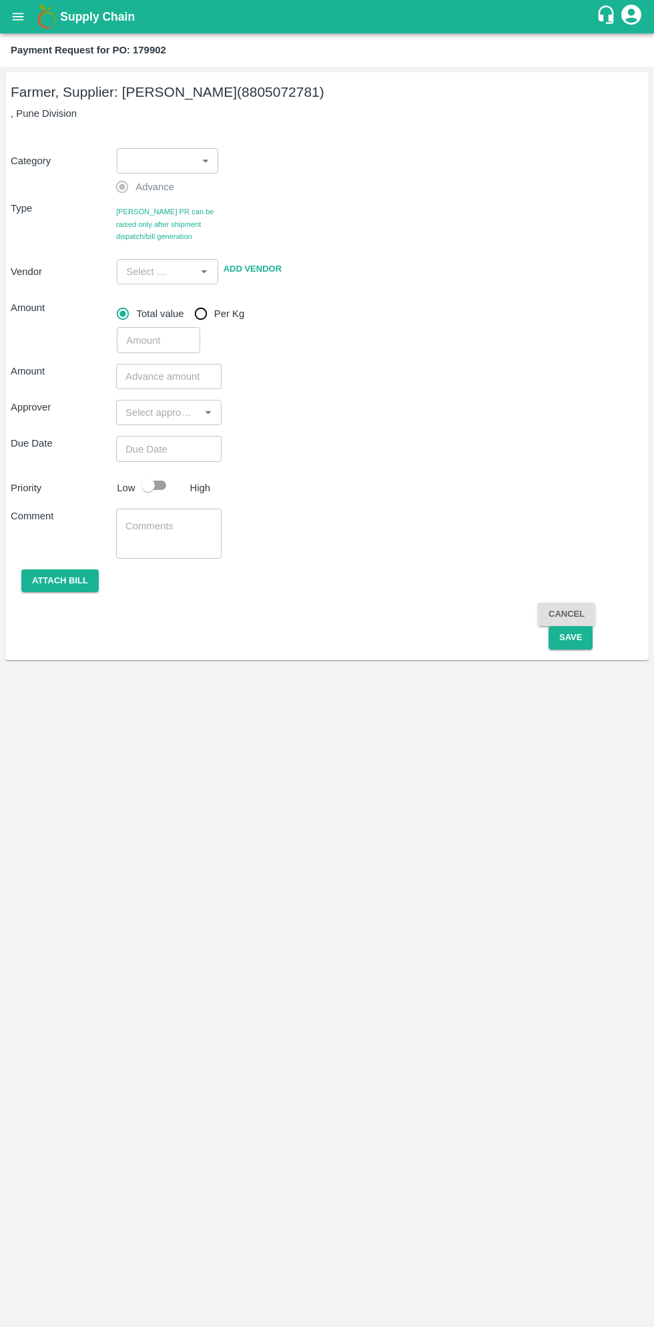
click at [168, 166] on body "Supply Chain Payment Request for PO: 179902 Farmer, Supplier: [PERSON_NAME] (88…" at bounding box center [327, 663] width 654 height 1327
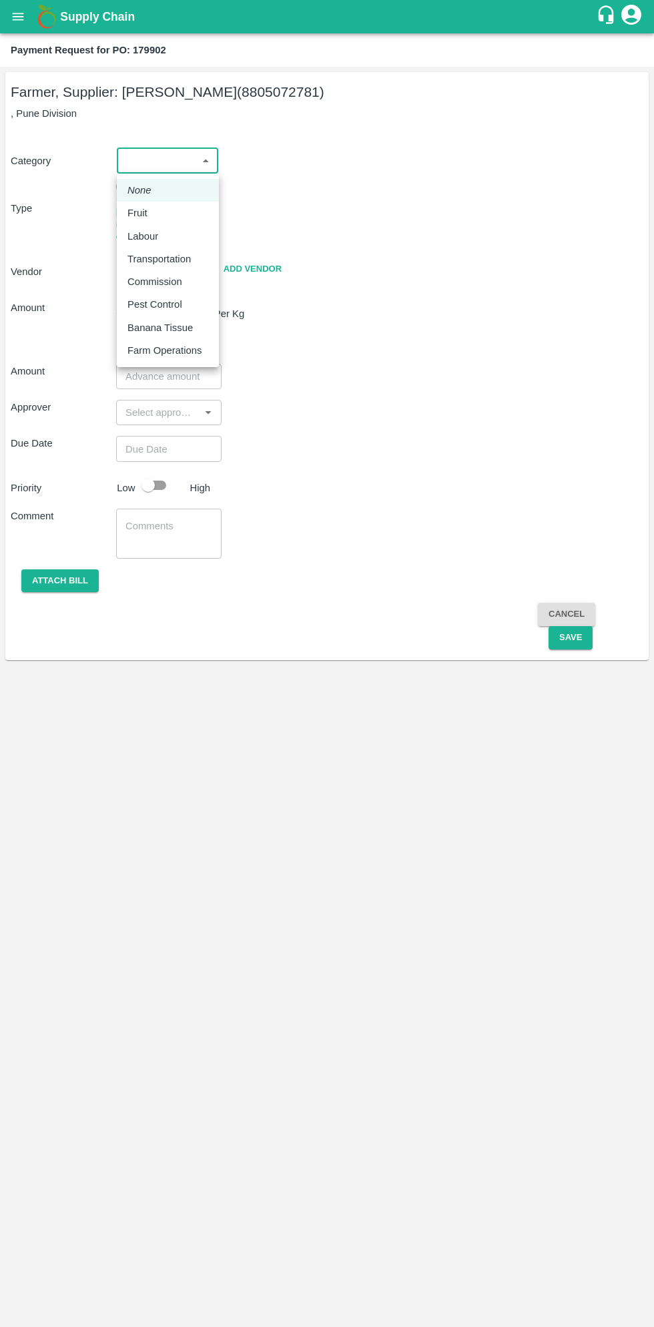
click at [149, 210] on div "Fruit" at bounding box center [140, 213] width 27 height 15
type input "1"
type input "[PERSON_NAME] - 8805072781(Farmer, Supplier)"
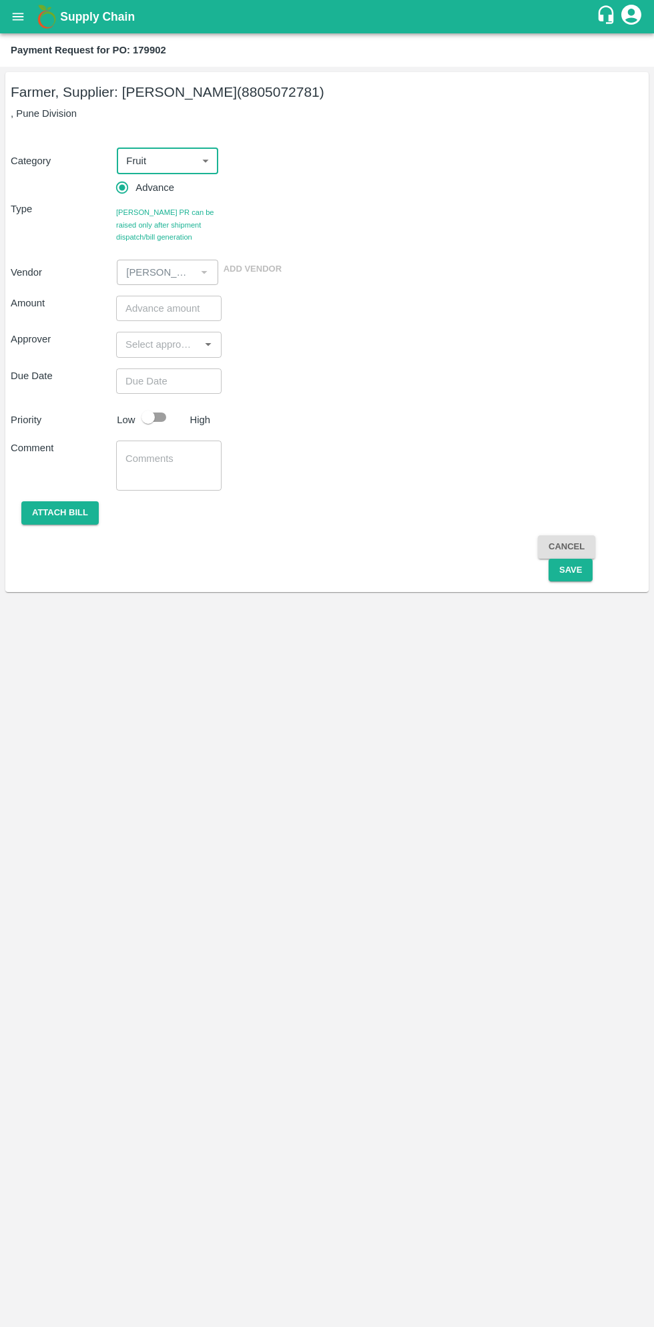
click at [177, 306] on input "number" at bounding box center [168, 308] width 105 height 25
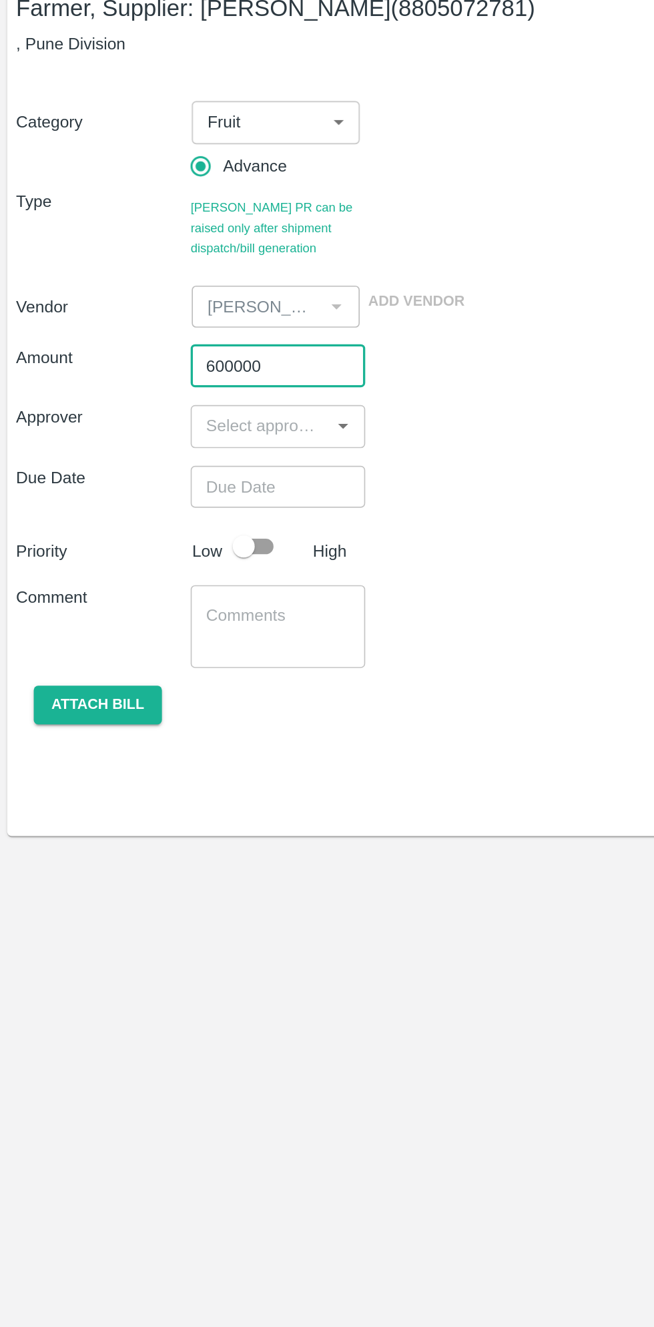
type input "600000"
click at [155, 345] on input "input" at bounding box center [157, 344] width 75 height 17
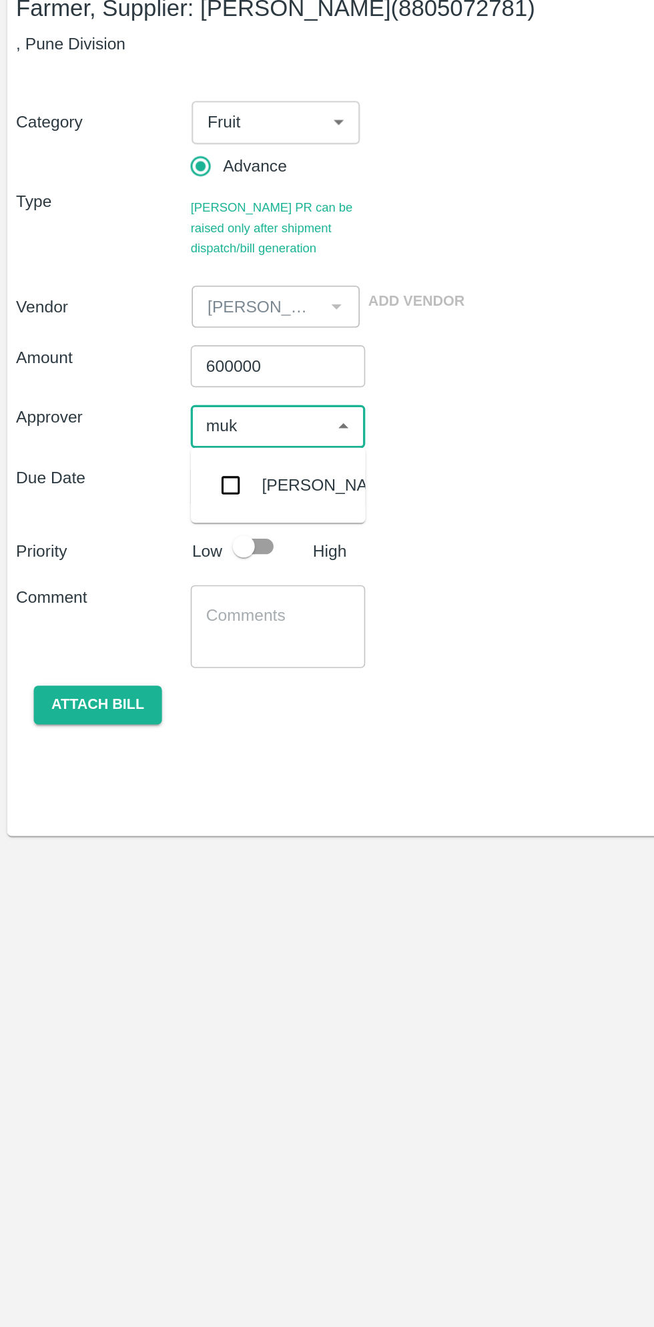
type input "muku"
click at [144, 379] on input "checkbox" at bounding box center [140, 380] width 27 height 27
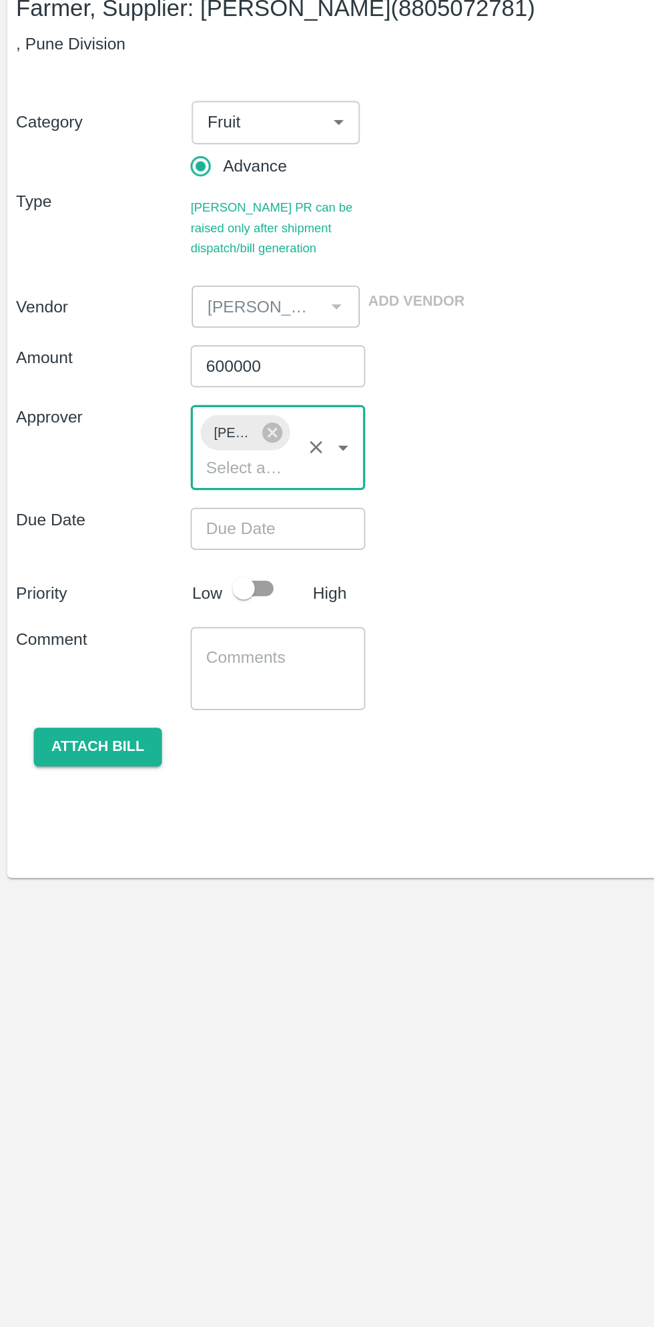
click at [167, 398] on input "Choose date" at bounding box center [164, 406] width 96 height 25
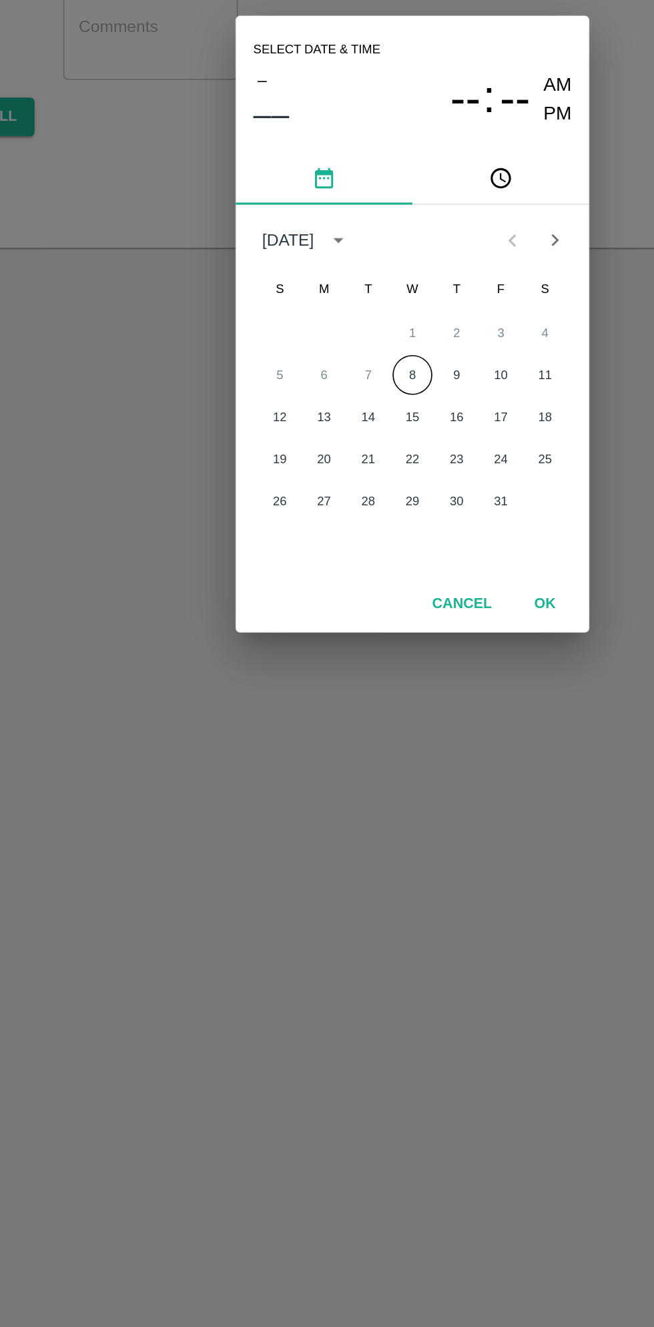
click at [326, 694] on button "8" at bounding box center [327, 694] width 24 height 24
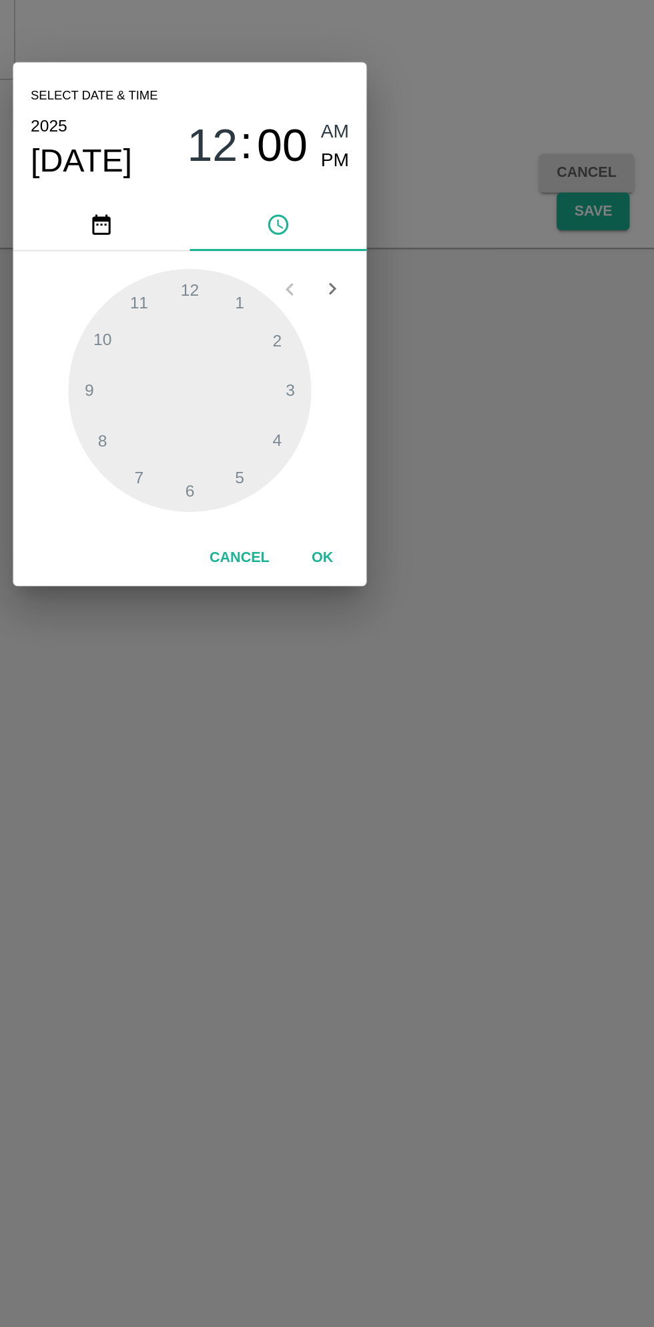
click at [412, 563] on span "PM" at bounding box center [414, 565] width 17 height 18
click at [358, 650] on div at bounding box center [327, 703] width 147 height 147
click at [300, 649] on div at bounding box center [327, 703] width 147 height 147
type input "[DATE] 01:56 PM"
click at [406, 805] on button "OK" at bounding box center [407, 804] width 43 height 23
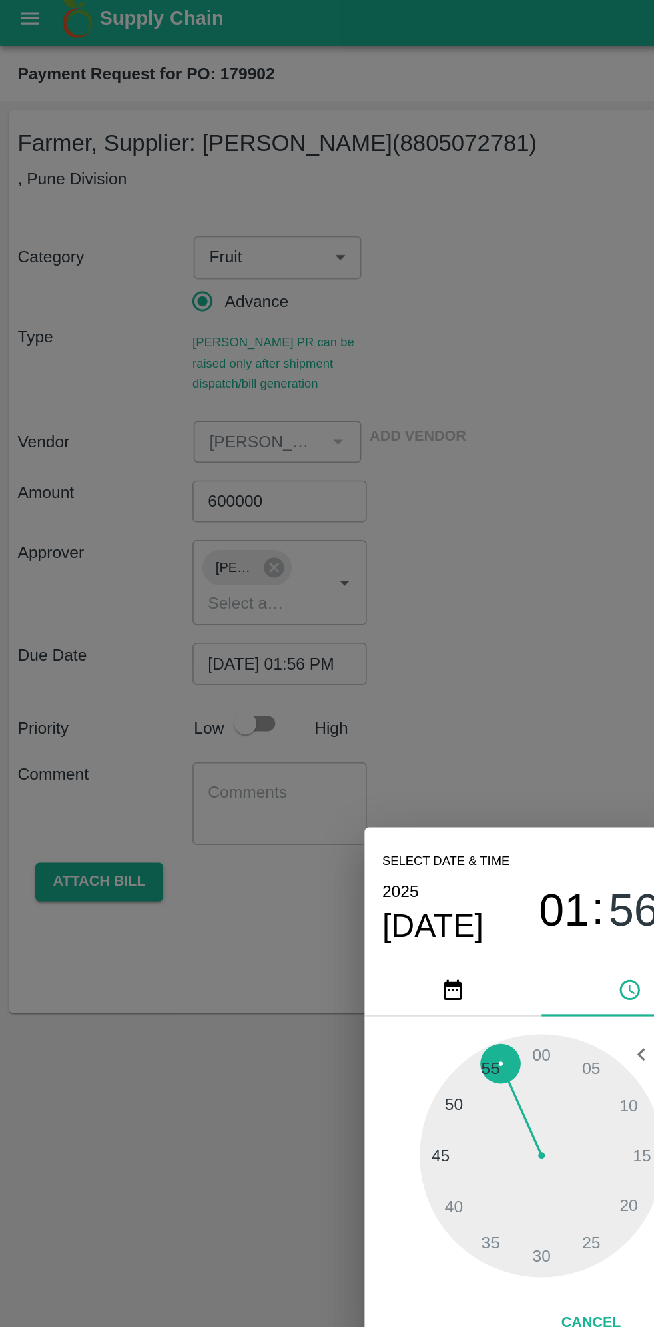
scroll to position [0, 10]
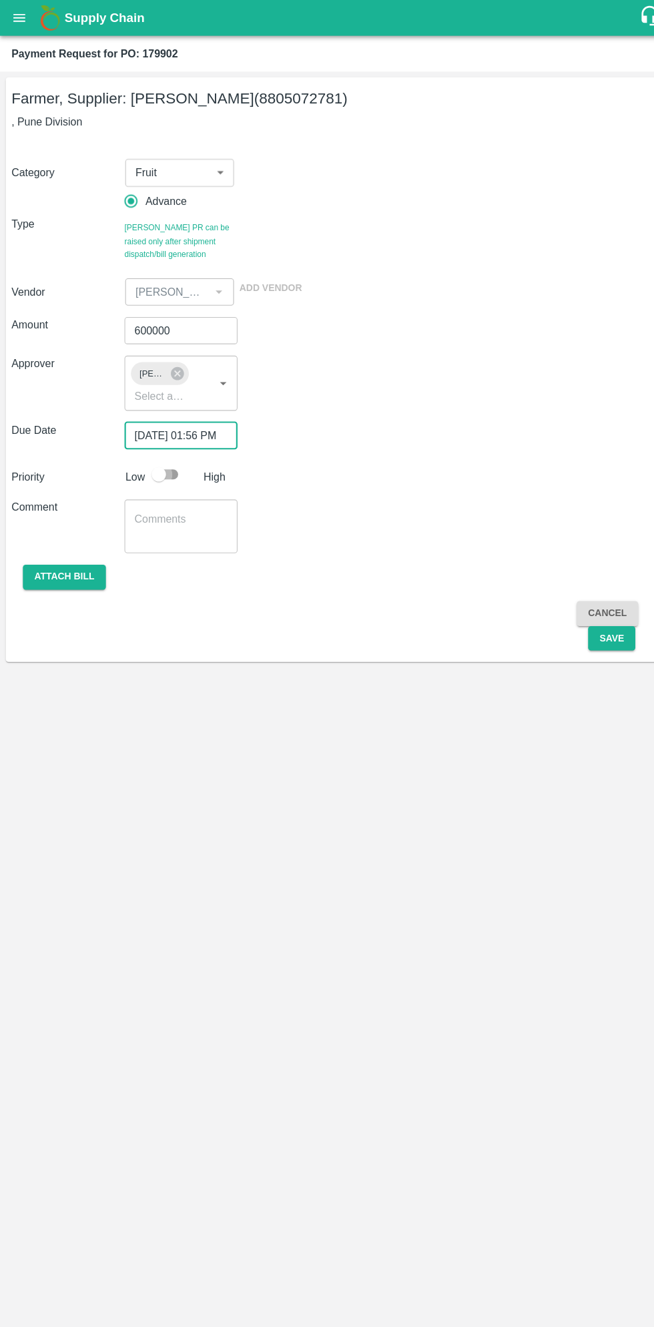
click at [159, 438] on input "checkbox" at bounding box center [148, 442] width 76 height 25
checkbox input "true"
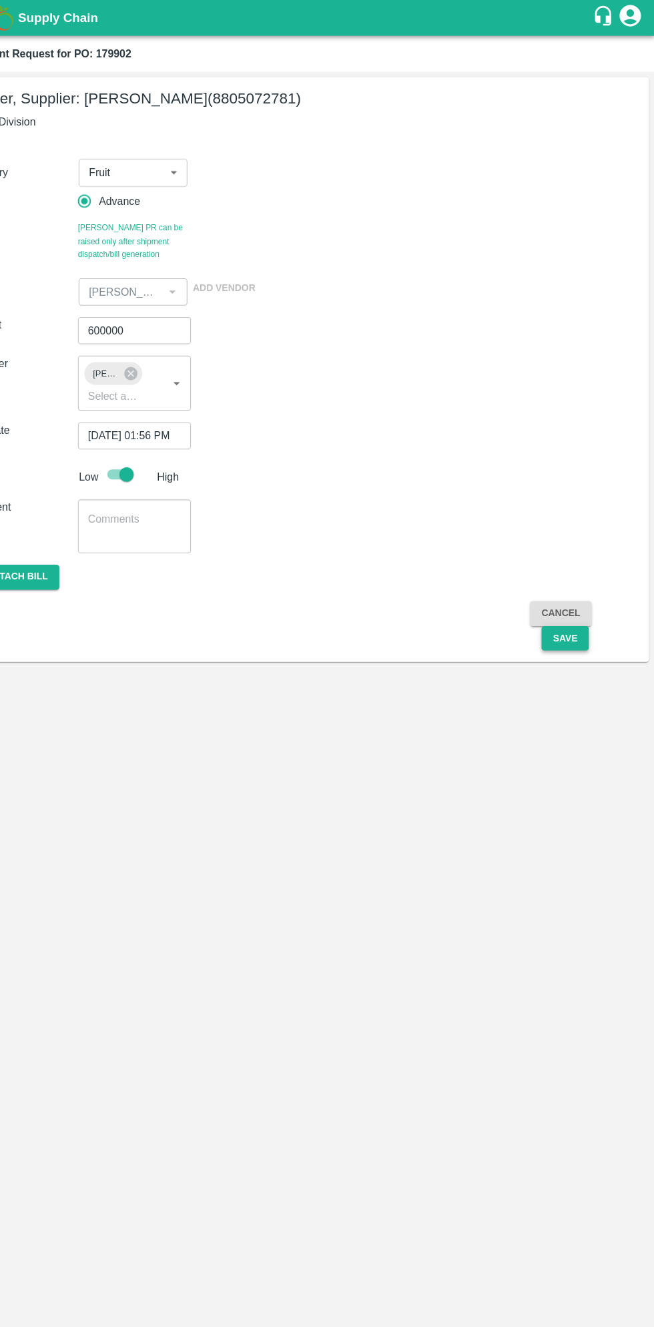
click at [580, 601] on button "Save" at bounding box center [571, 595] width 44 height 23
